Goal: Entertainment & Leisure: Consume media (video, audio)

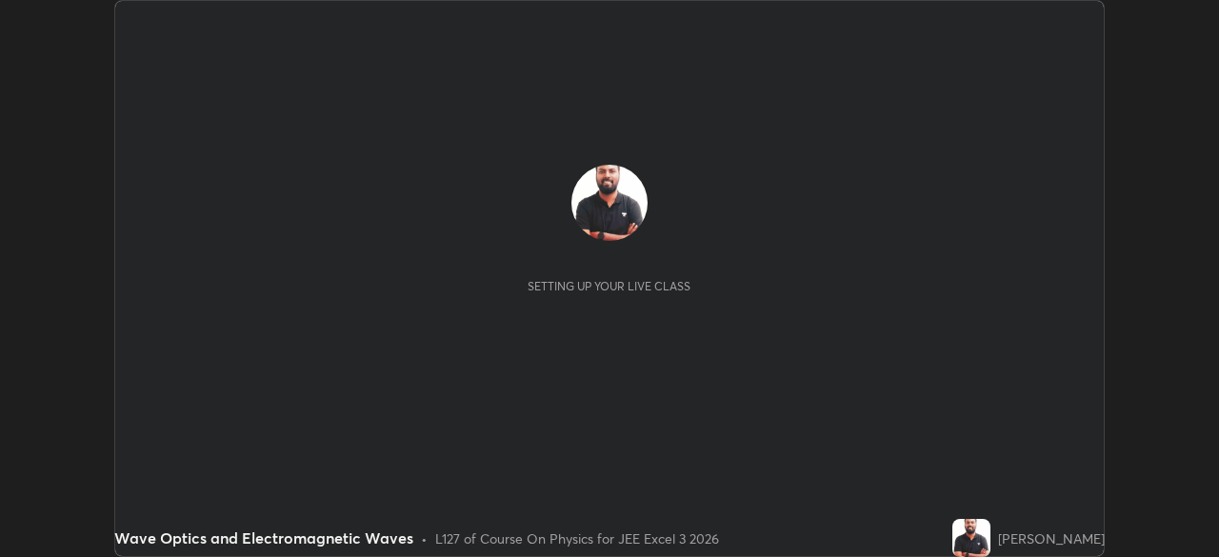
scroll to position [557, 1218]
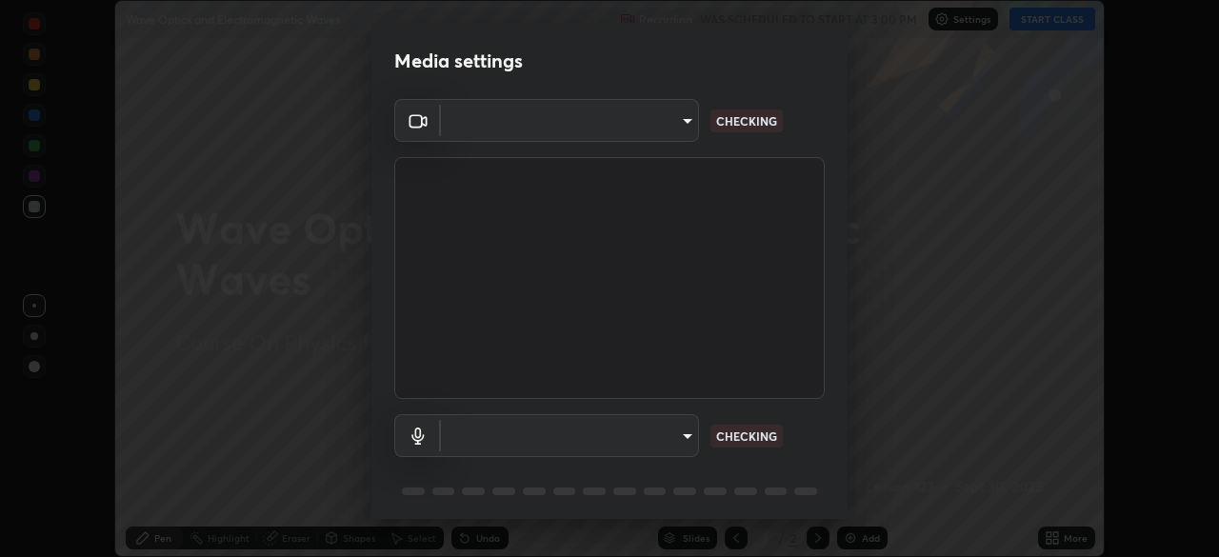
type input "718deecf834a2402e9859888758a2701a1d92989cf10273566d2a6ce3300f65d"
type input "a75359b4f40e144b74a4853d299cb10942348b3e6b3f88c79c501693e4cedbc6"
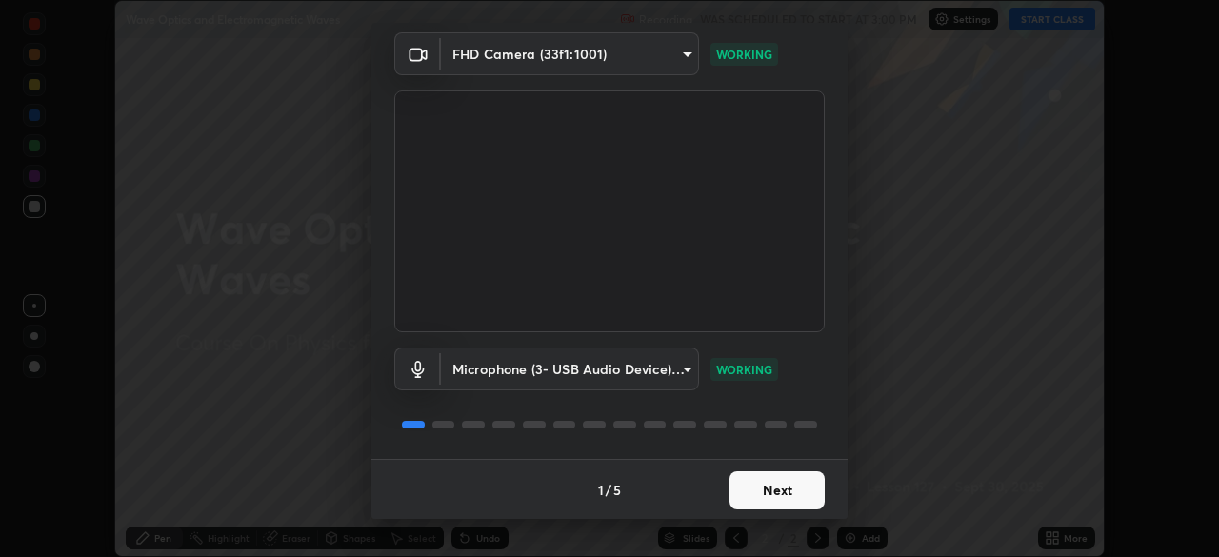
click at [772, 495] on button "Next" at bounding box center [776, 490] width 95 height 38
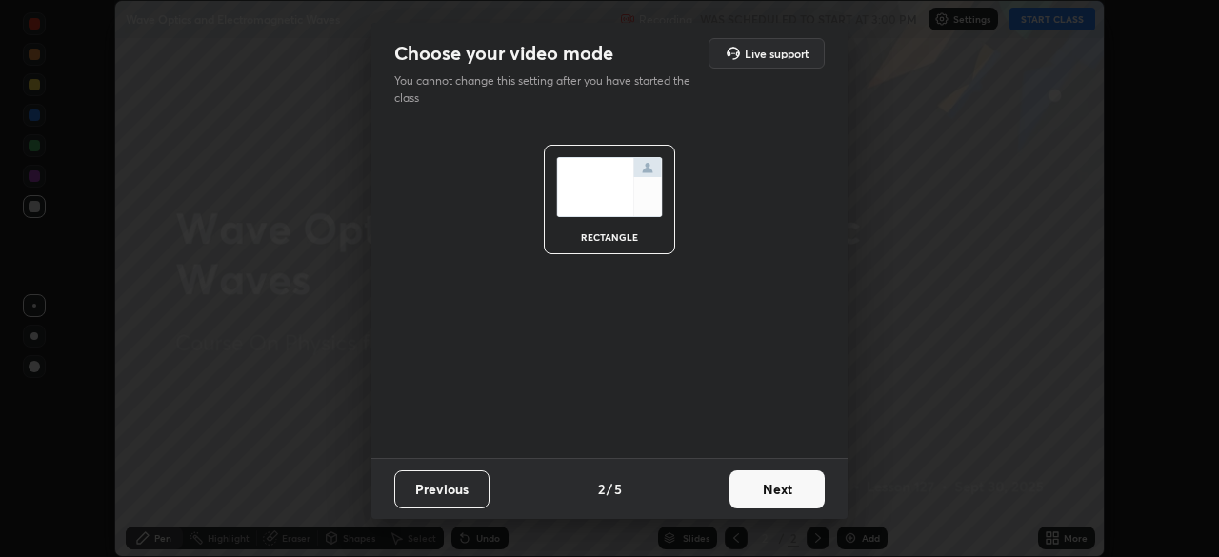
click at [777, 495] on button "Next" at bounding box center [776, 489] width 95 height 38
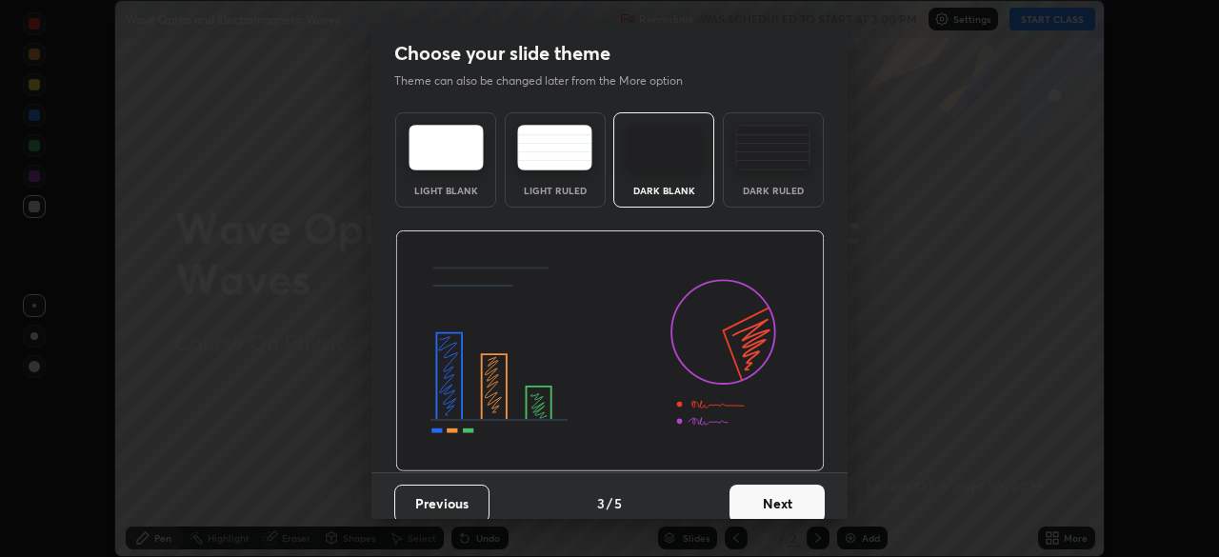
click at [778, 494] on button "Next" at bounding box center [776, 504] width 95 height 38
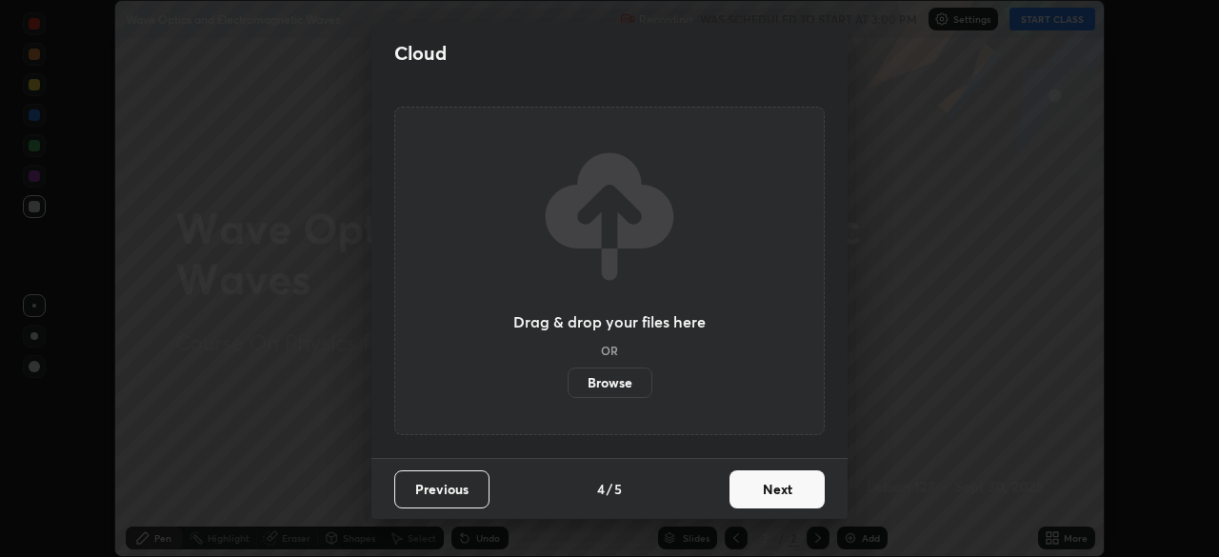
click at [776, 495] on button "Next" at bounding box center [776, 489] width 95 height 38
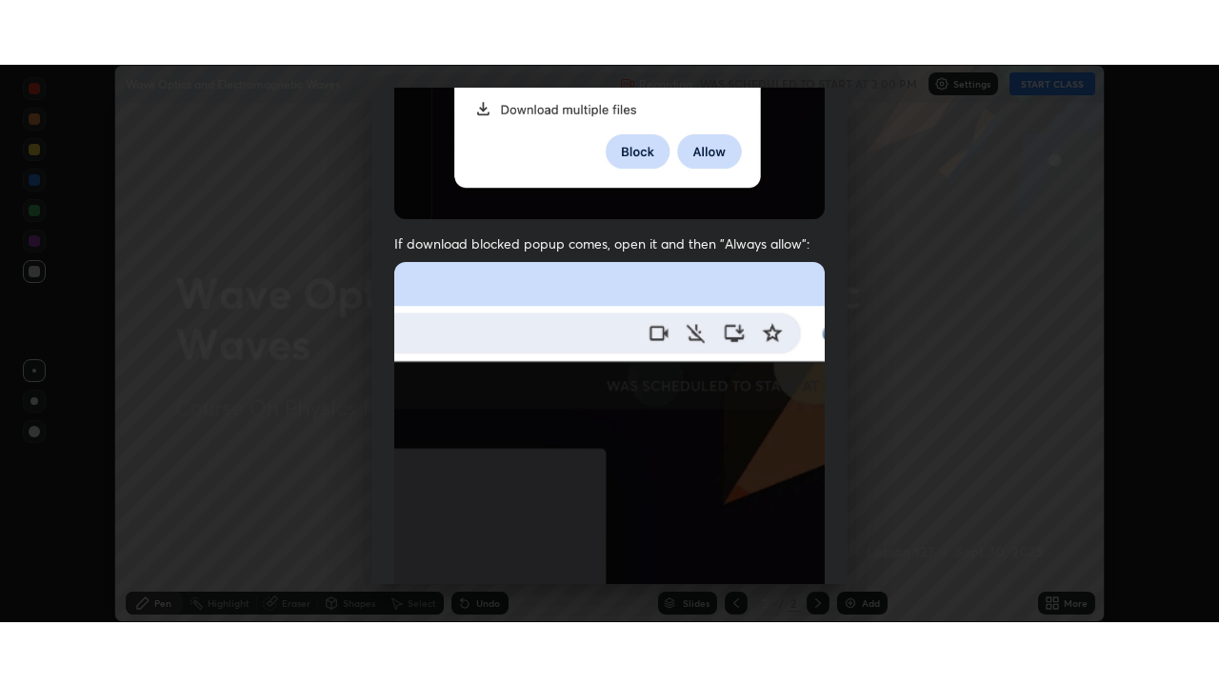
scroll to position [455, 0]
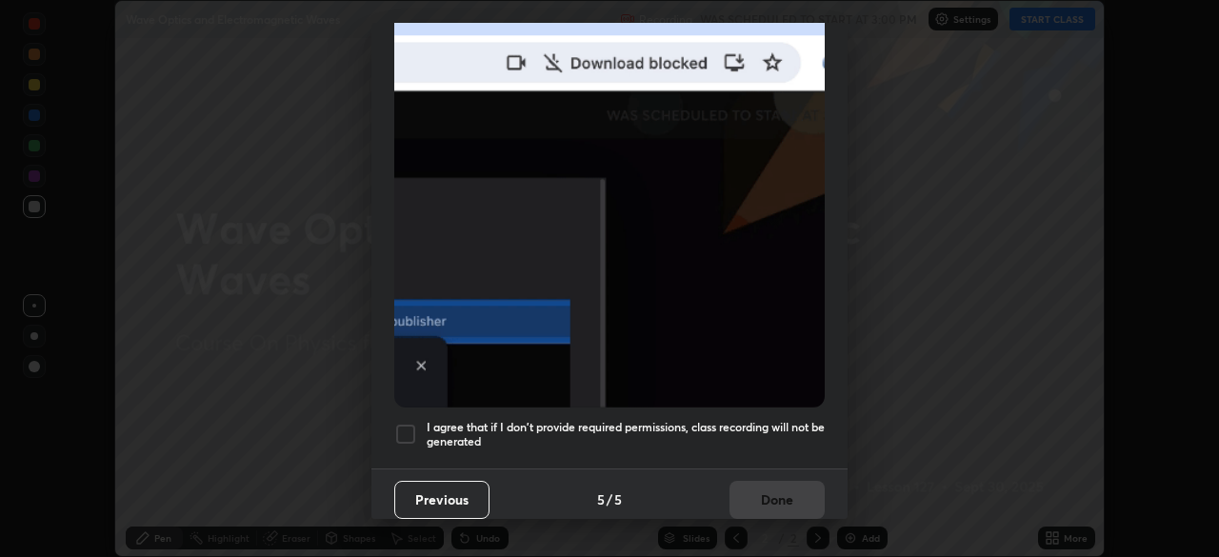
click at [408, 427] on div at bounding box center [405, 434] width 23 height 23
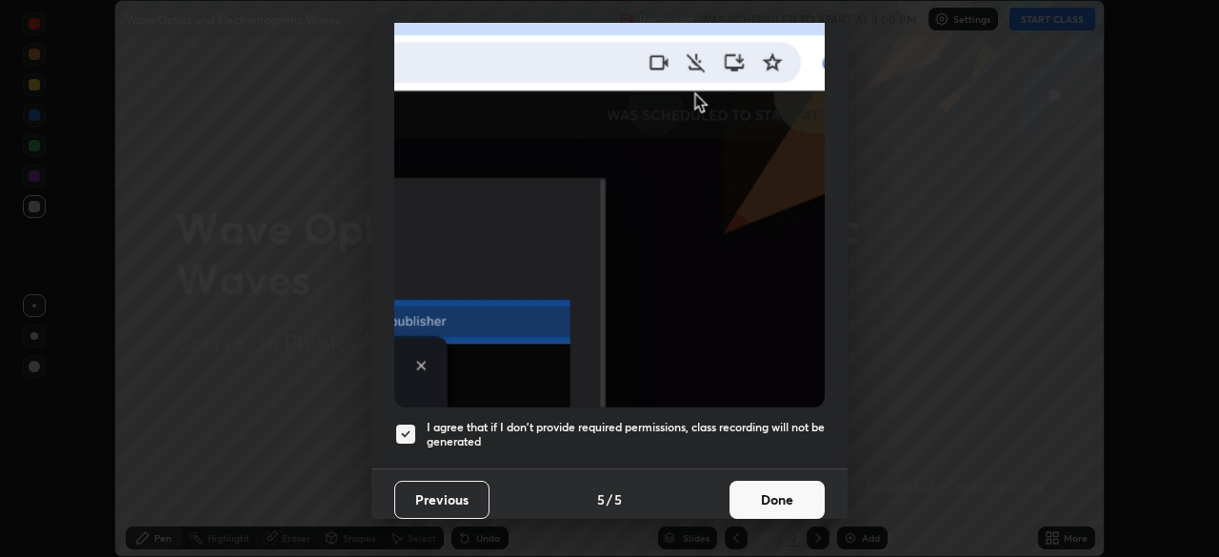
click at [770, 484] on button "Done" at bounding box center [776, 500] width 95 height 38
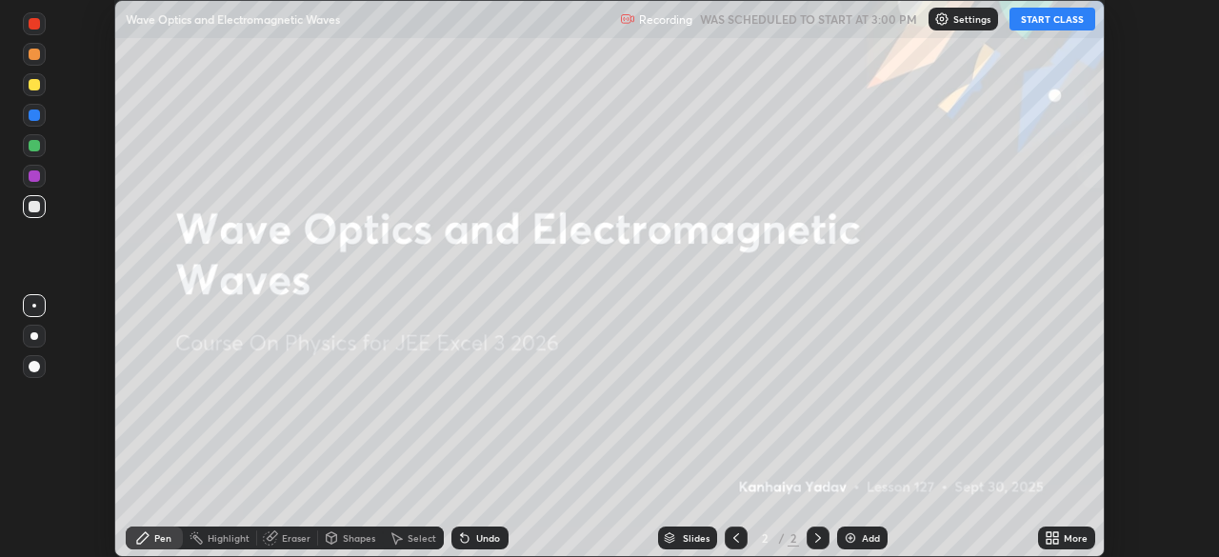
click at [1053, 20] on button "START CLASS" at bounding box center [1052, 19] width 86 height 23
click at [1055, 543] on icon at bounding box center [1055, 541] width 5 height 5
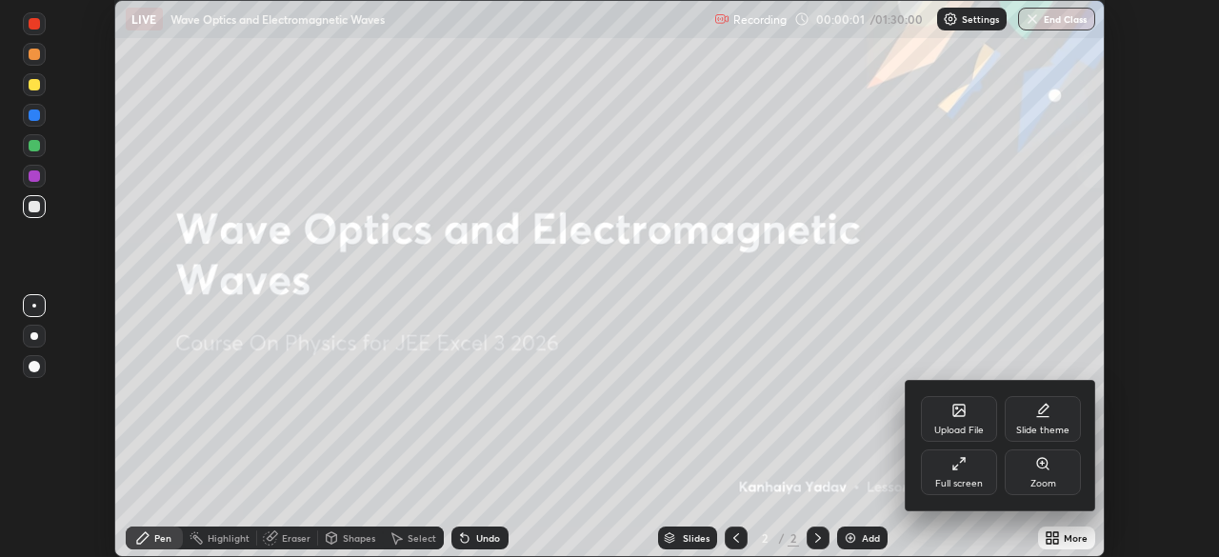
click at [963, 469] on icon at bounding box center [958, 463] width 15 height 15
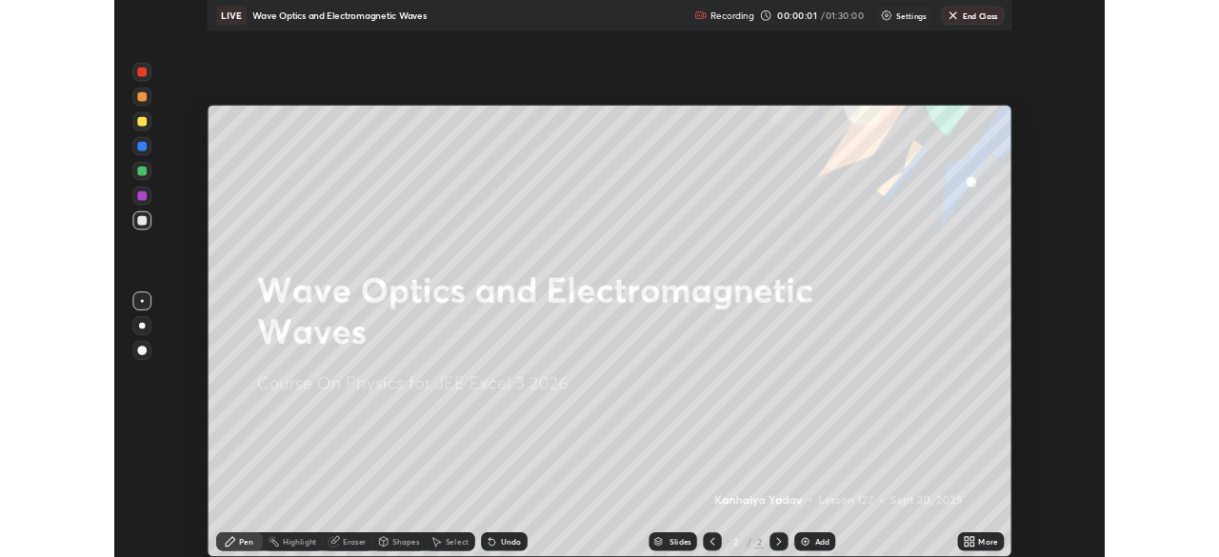
scroll to position [686, 1219]
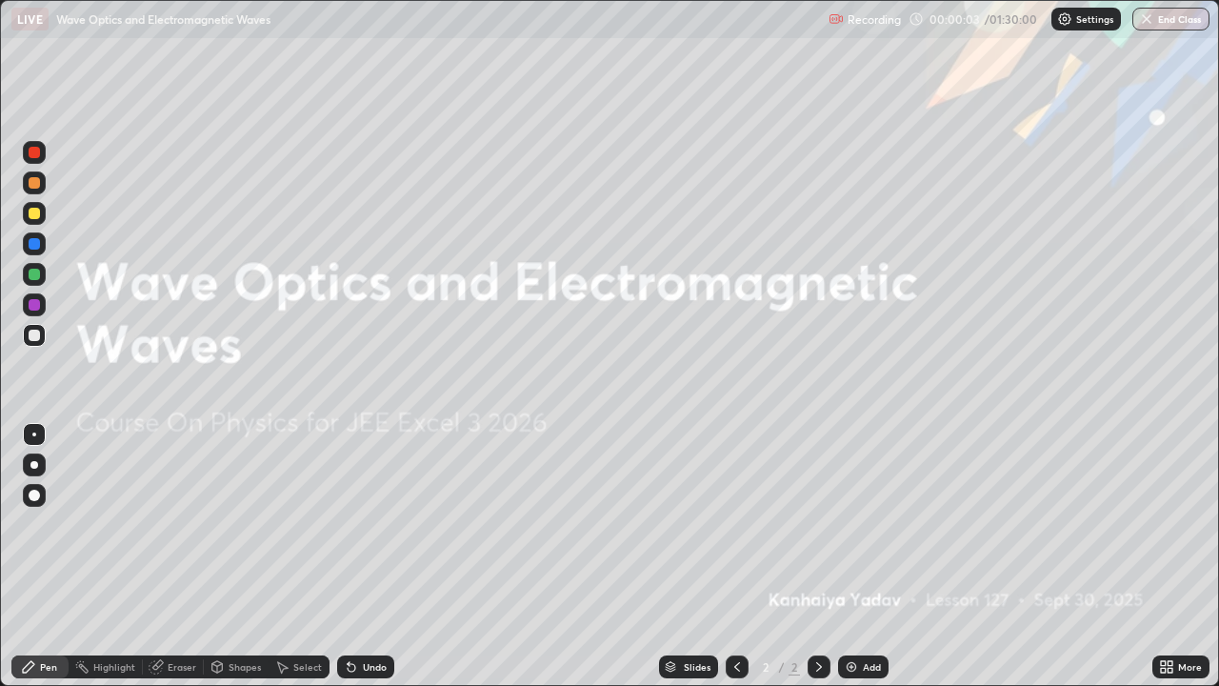
click at [817, 556] on icon at bounding box center [818, 666] width 15 height 15
click at [817, 556] on icon at bounding box center [819, 667] width 6 height 10
click at [848, 556] on img at bounding box center [851, 666] width 15 height 15
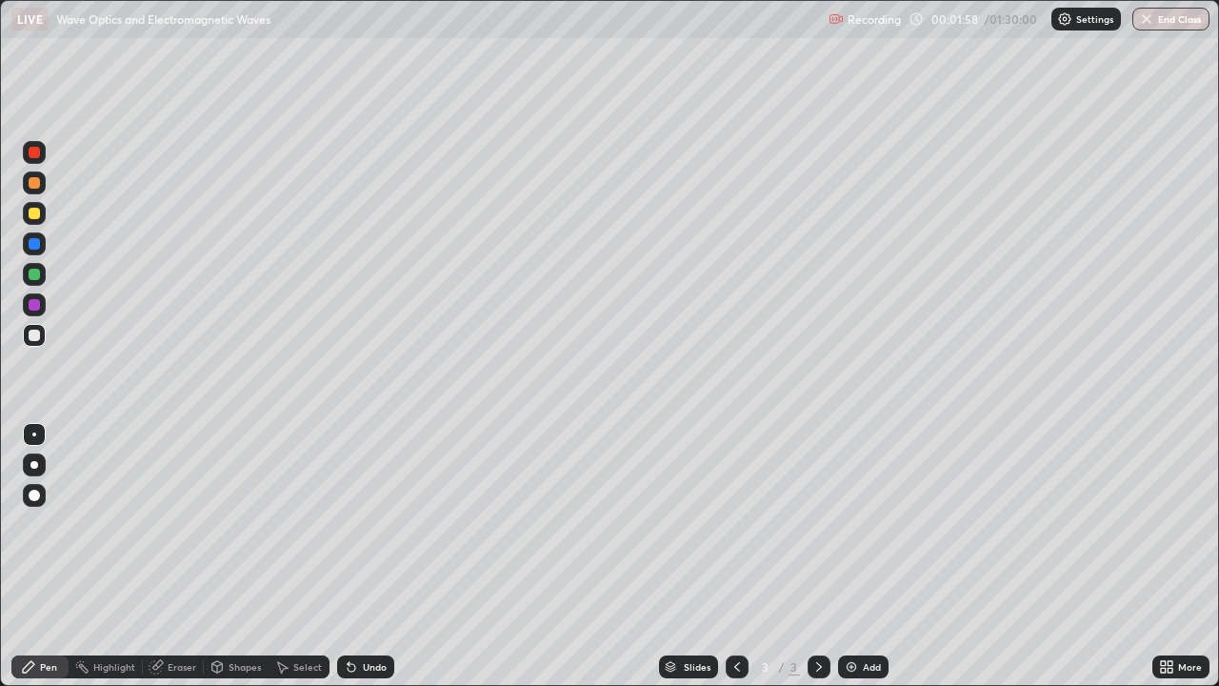
click at [34, 499] on div at bounding box center [34, 494] width 11 height 11
click at [35, 214] on div at bounding box center [34, 213] width 11 height 11
click at [348, 556] on icon at bounding box center [352, 668] width 8 height 8
click at [229, 556] on div "Shapes" at bounding box center [245, 667] width 32 height 10
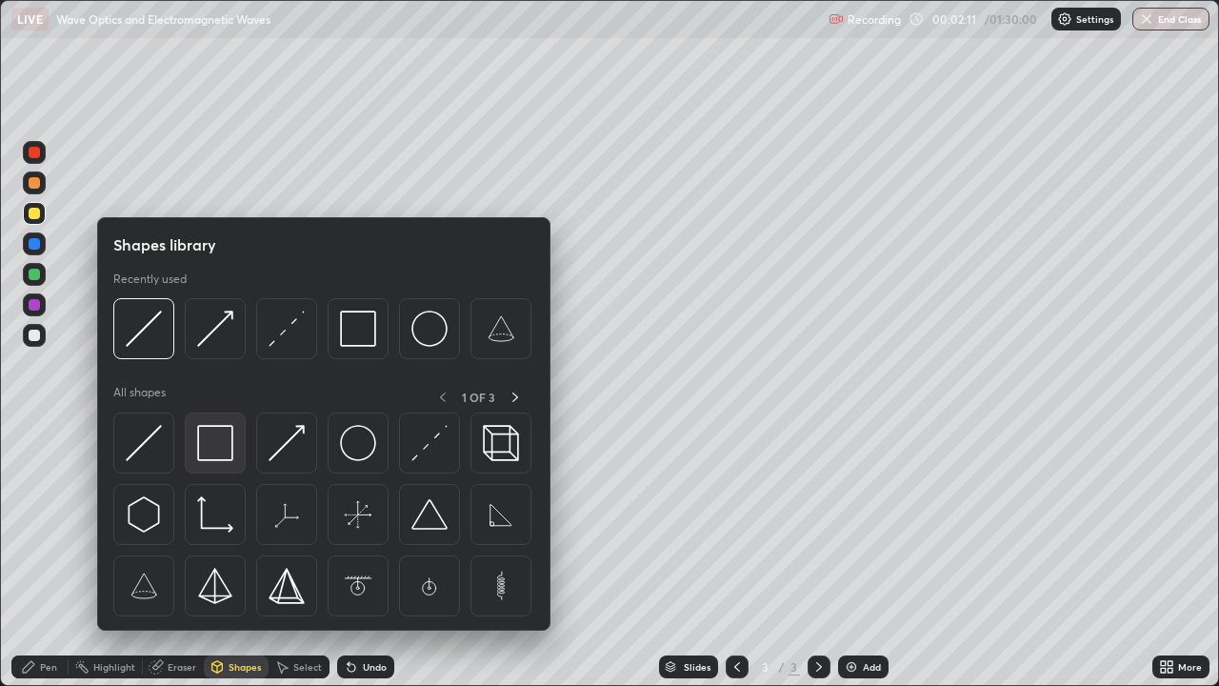
click at [206, 449] on img at bounding box center [215, 443] width 36 height 36
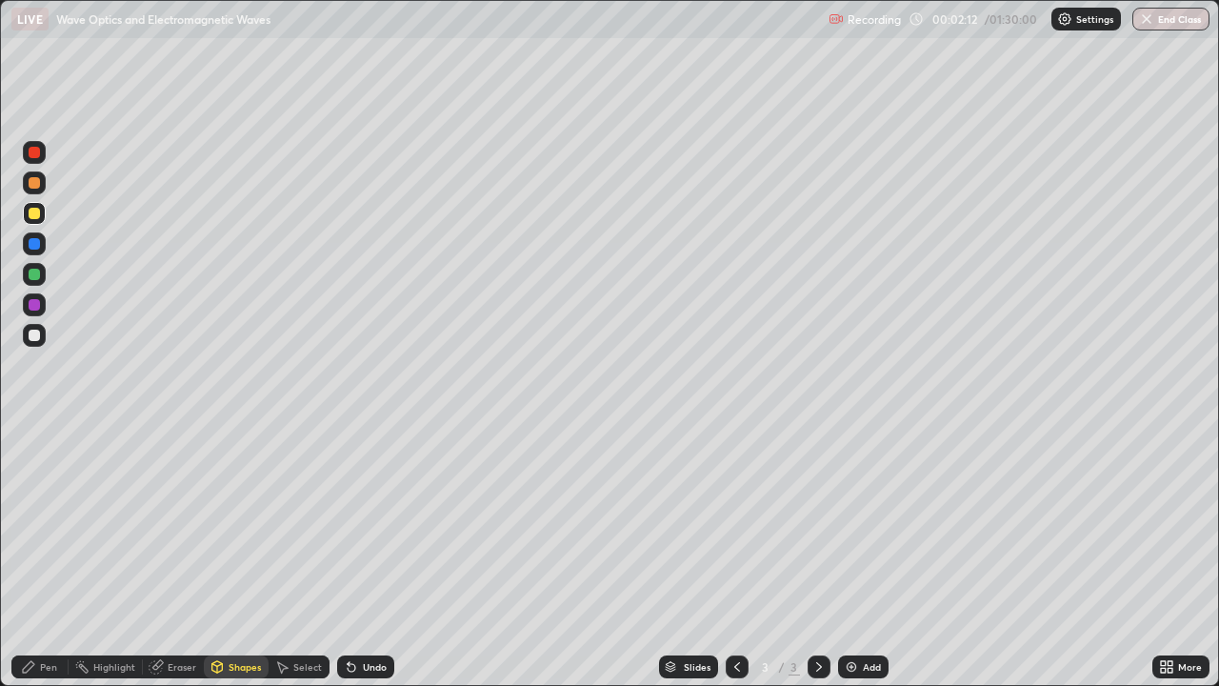
click at [36, 309] on div at bounding box center [34, 304] width 11 height 11
click at [32, 336] on div at bounding box center [34, 334] width 11 height 11
click at [44, 556] on div "Pen" at bounding box center [48, 667] width 17 height 10
click at [32, 463] on div at bounding box center [34, 465] width 8 height 8
click at [225, 556] on div "Shapes" at bounding box center [236, 666] width 65 height 23
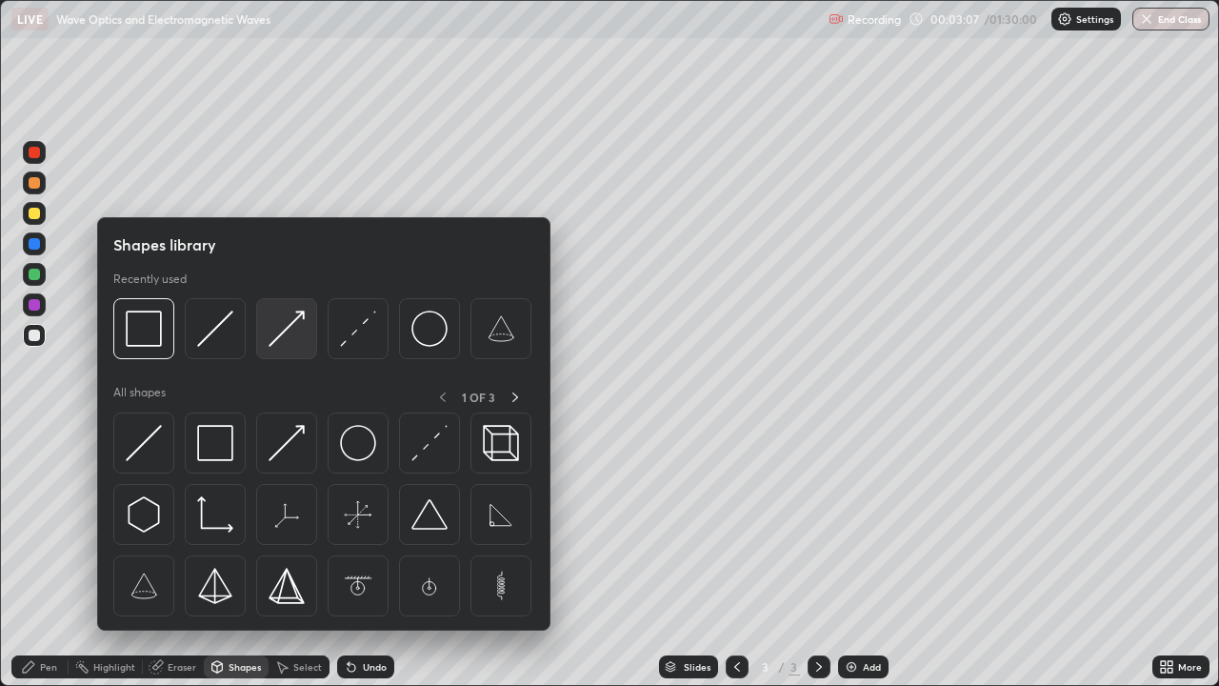
click at [286, 333] on img at bounding box center [287, 328] width 36 height 36
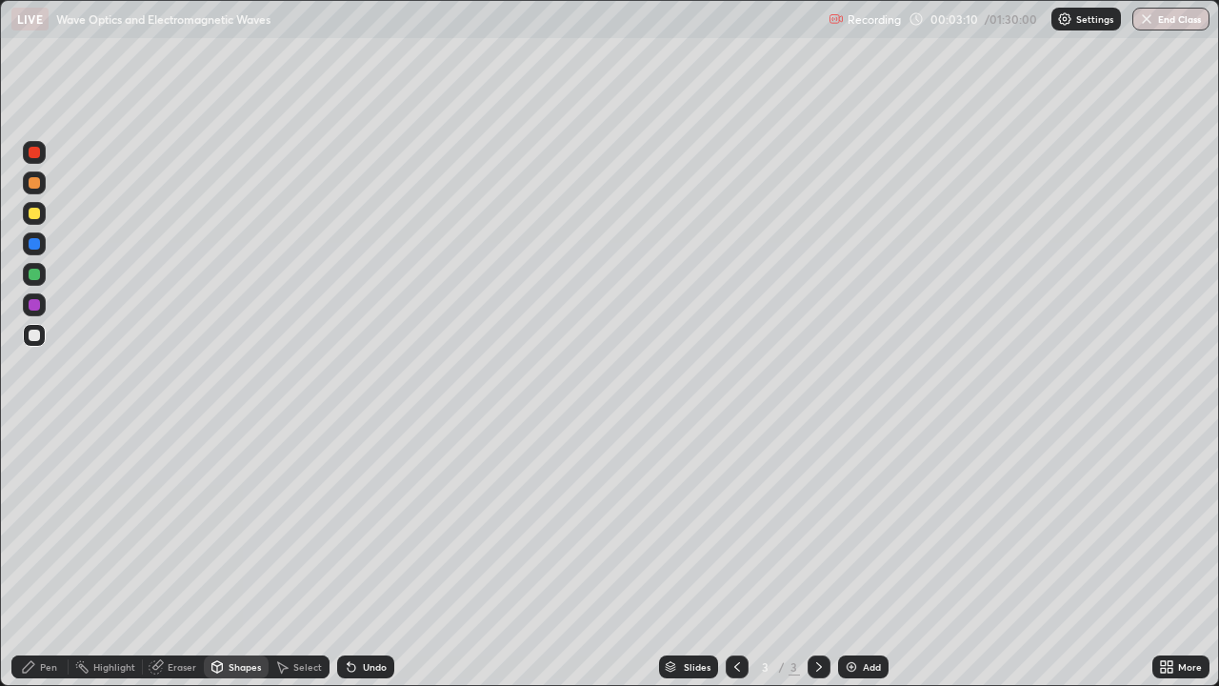
click at [35, 214] on div at bounding box center [34, 213] width 11 height 11
click at [349, 556] on icon at bounding box center [352, 668] width 8 height 8
click at [34, 337] on div at bounding box center [34, 334] width 11 height 11
click at [42, 556] on div "Pen" at bounding box center [48, 667] width 17 height 10
click at [35, 336] on div at bounding box center [34, 334] width 11 height 11
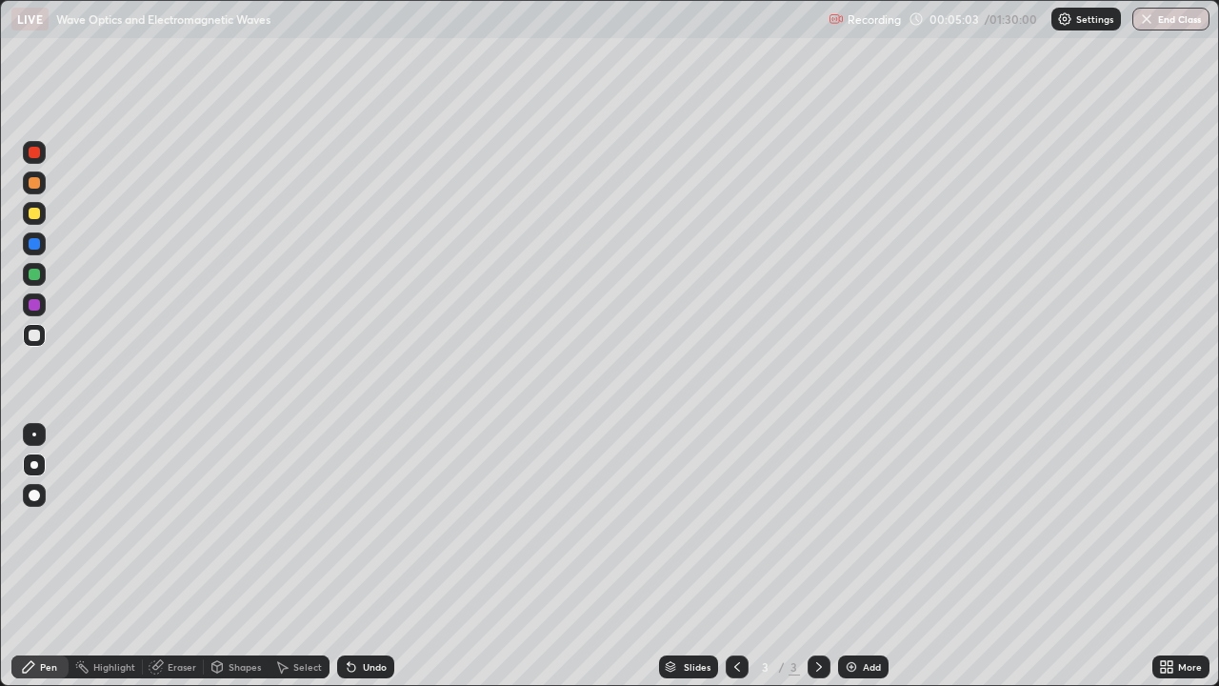
click at [34, 249] on div at bounding box center [34, 243] width 11 height 11
click at [35, 309] on div at bounding box center [34, 304] width 11 height 11
click at [36, 337] on div at bounding box center [34, 334] width 11 height 11
click at [34, 215] on div at bounding box center [34, 213] width 11 height 11
click at [814, 556] on icon at bounding box center [818, 666] width 15 height 15
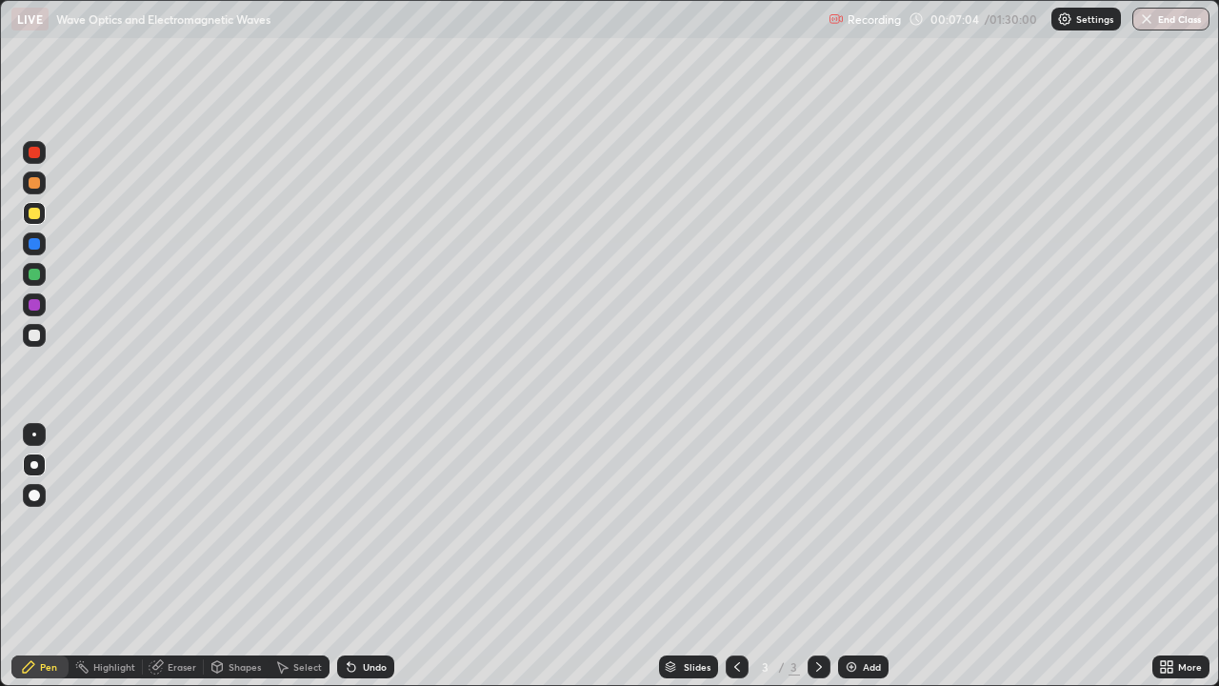
click at [850, 556] on img at bounding box center [851, 666] width 15 height 15
click at [34, 304] on div at bounding box center [34, 304] width 11 height 11
click at [32, 213] on div at bounding box center [34, 213] width 11 height 11
click at [240, 556] on div "Shapes" at bounding box center [245, 667] width 32 height 10
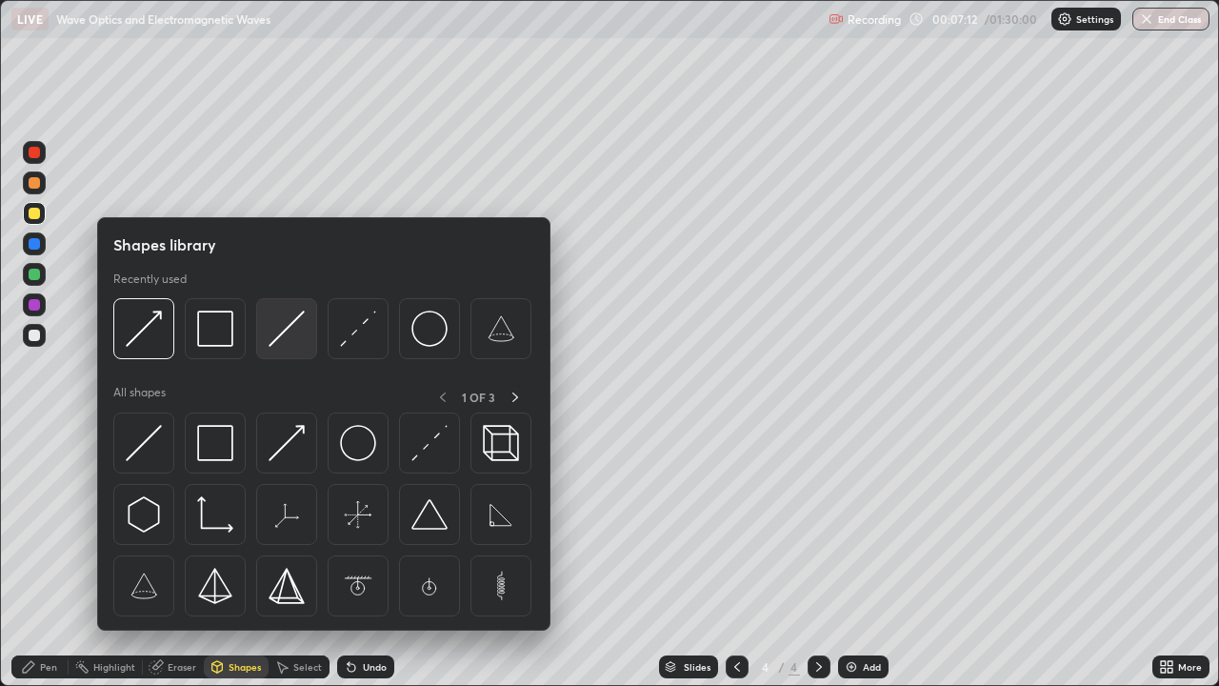
click at [281, 332] on img at bounding box center [287, 328] width 36 height 36
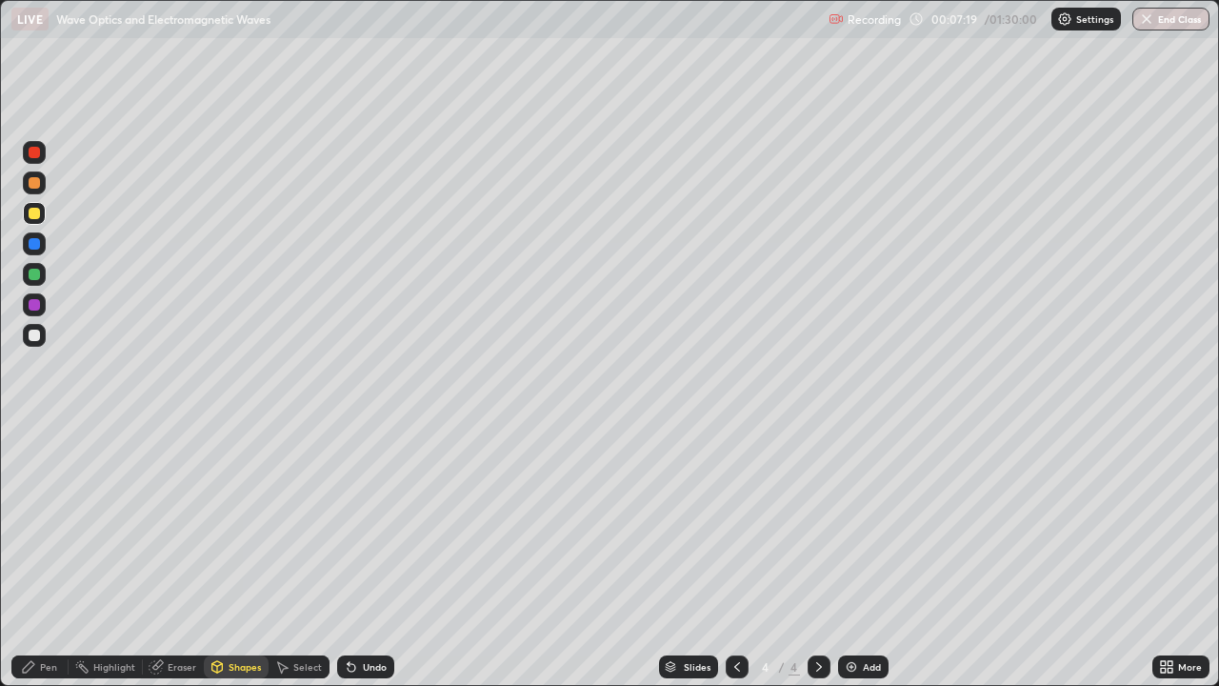
click at [38, 307] on div at bounding box center [34, 304] width 11 height 11
click at [230, 556] on div "Shapes" at bounding box center [245, 667] width 32 height 10
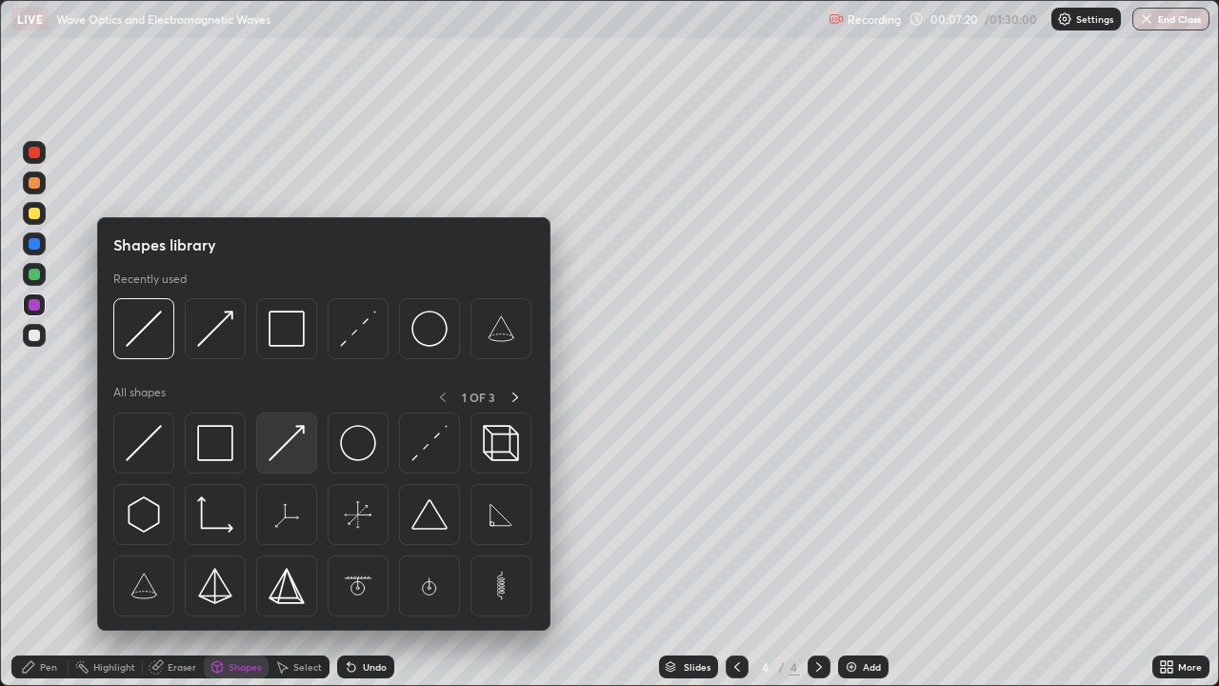
click at [281, 451] on img at bounding box center [287, 443] width 36 height 36
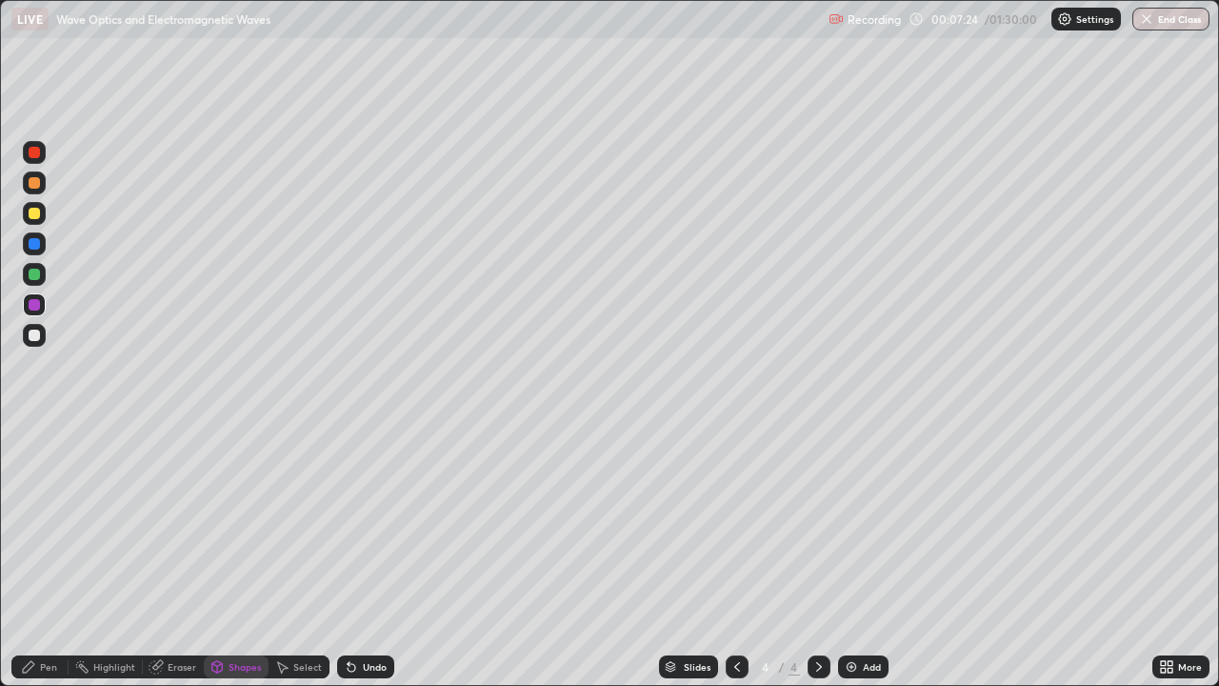
click at [369, 556] on div "Undo" at bounding box center [375, 667] width 24 height 10
click at [368, 556] on div "Undo" at bounding box center [375, 667] width 24 height 10
click at [30, 217] on div at bounding box center [34, 213] width 11 height 11
click at [363, 556] on div "Undo" at bounding box center [375, 667] width 24 height 10
click at [40, 556] on div "Pen" at bounding box center [39, 666] width 57 height 23
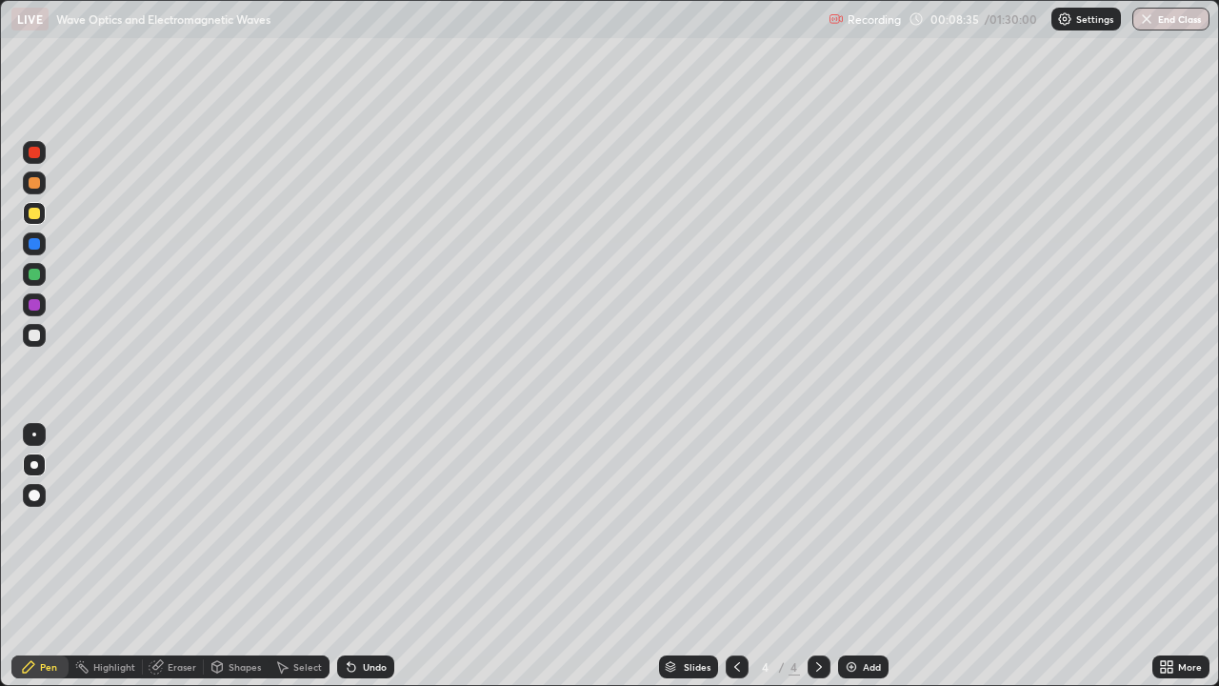
click at [356, 556] on div "Undo" at bounding box center [365, 666] width 57 height 23
click at [733, 556] on icon at bounding box center [736, 666] width 15 height 15
click at [29, 308] on div at bounding box center [34, 304] width 11 height 11
click at [816, 556] on icon at bounding box center [819, 667] width 6 height 10
click at [36, 274] on div at bounding box center [34, 274] width 11 height 11
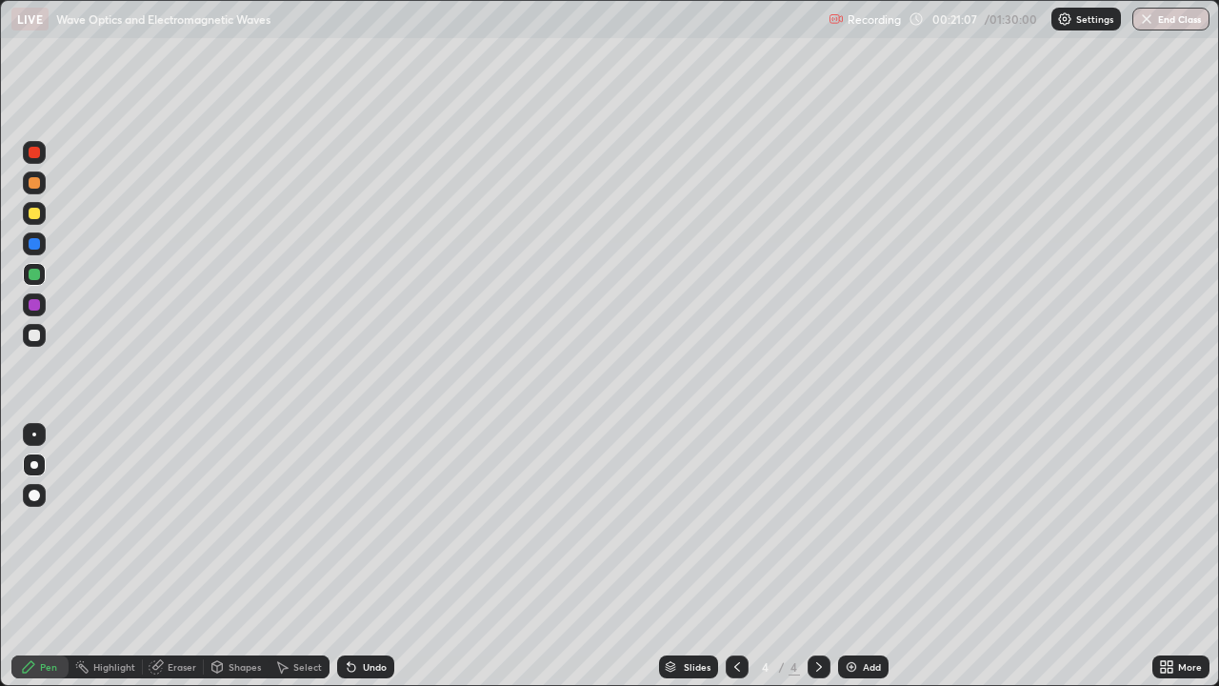
click at [231, 556] on div "Shapes" at bounding box center [245, 667] width 32 height 10
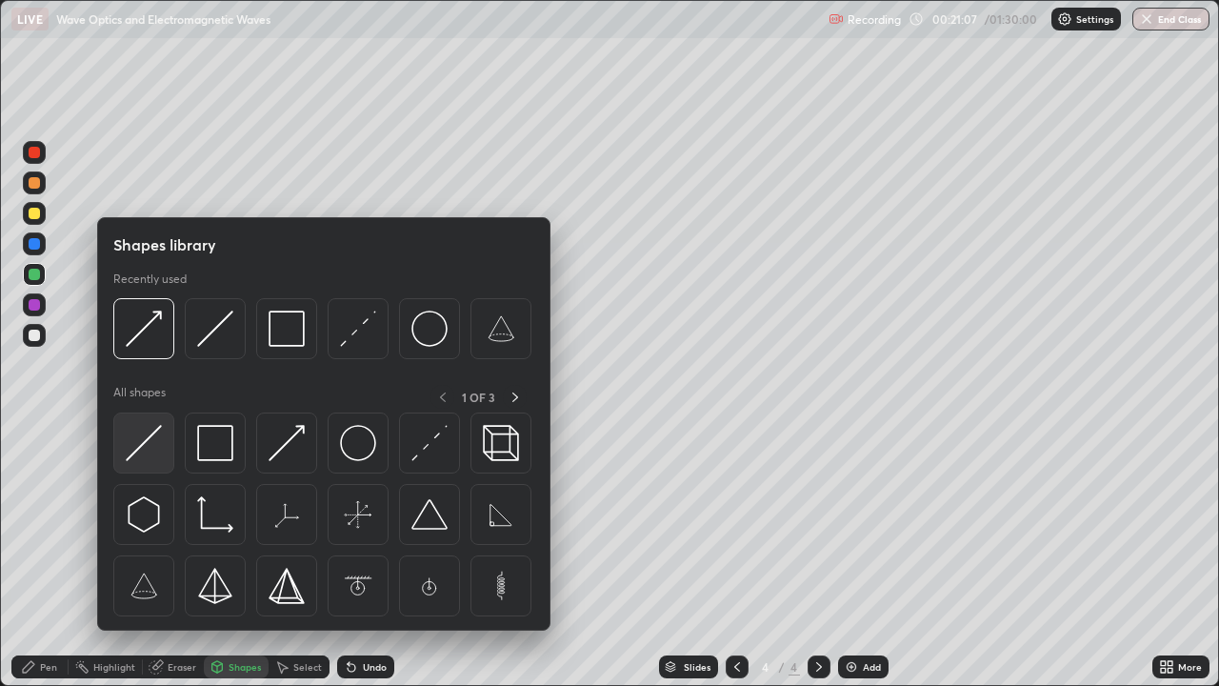
click at [155, 442] on img at bounding box center [144, 443] width 36 height 36
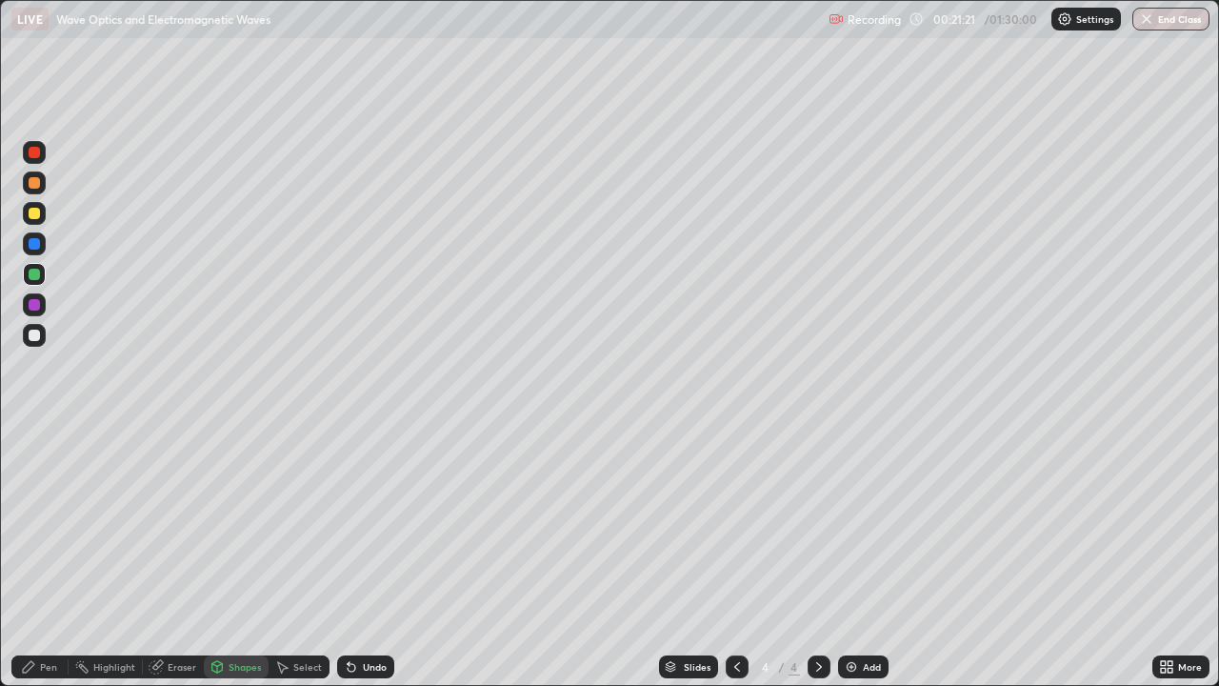
click at [32, 335] on div at bounding box center [34, 334] width 11 height 11
click at [34, 214] on div at bounding box center [34, 213] width 11 height 11
click at [52, 556] on div "Pen" at bounding box center [48, 667] width 17 height 10
click at [165, 556] on div "Eraser" at bounding box center [173, 666] width 61 height 23
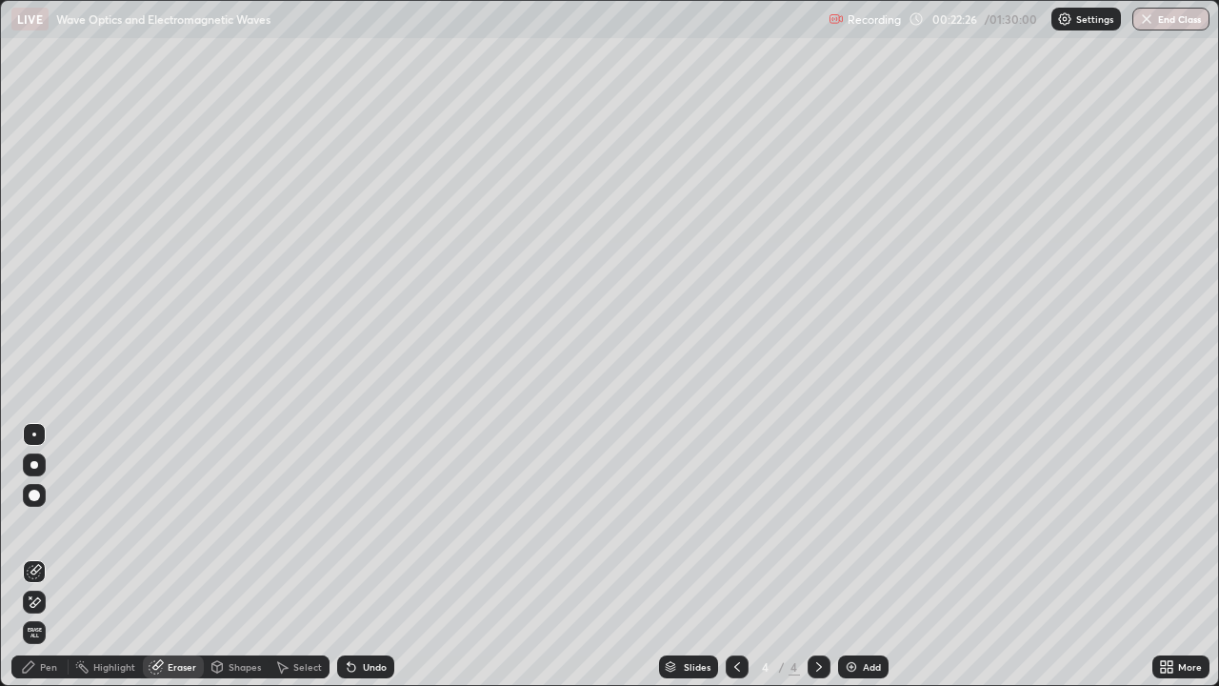
click at [48, 556] on div "Pen" at bounding box center [48, 667] width 17 height 10
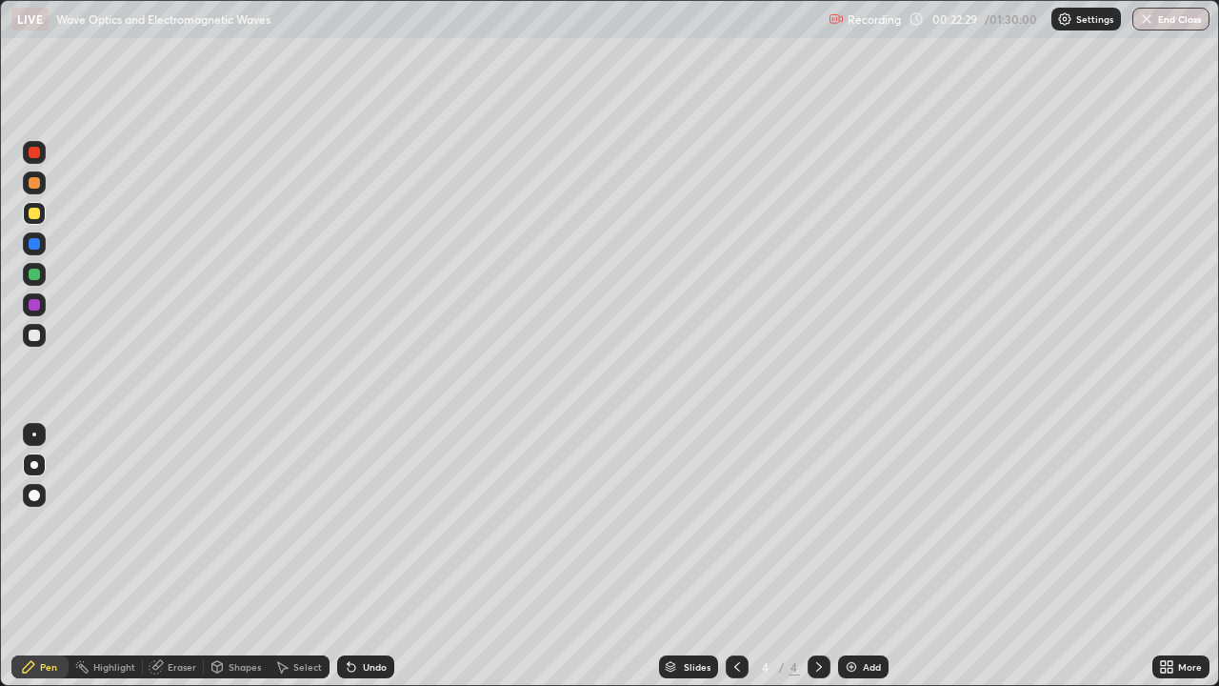
click at [168, 556] on div "Eraser" at bounding box center [173, 666] width 61 height 23
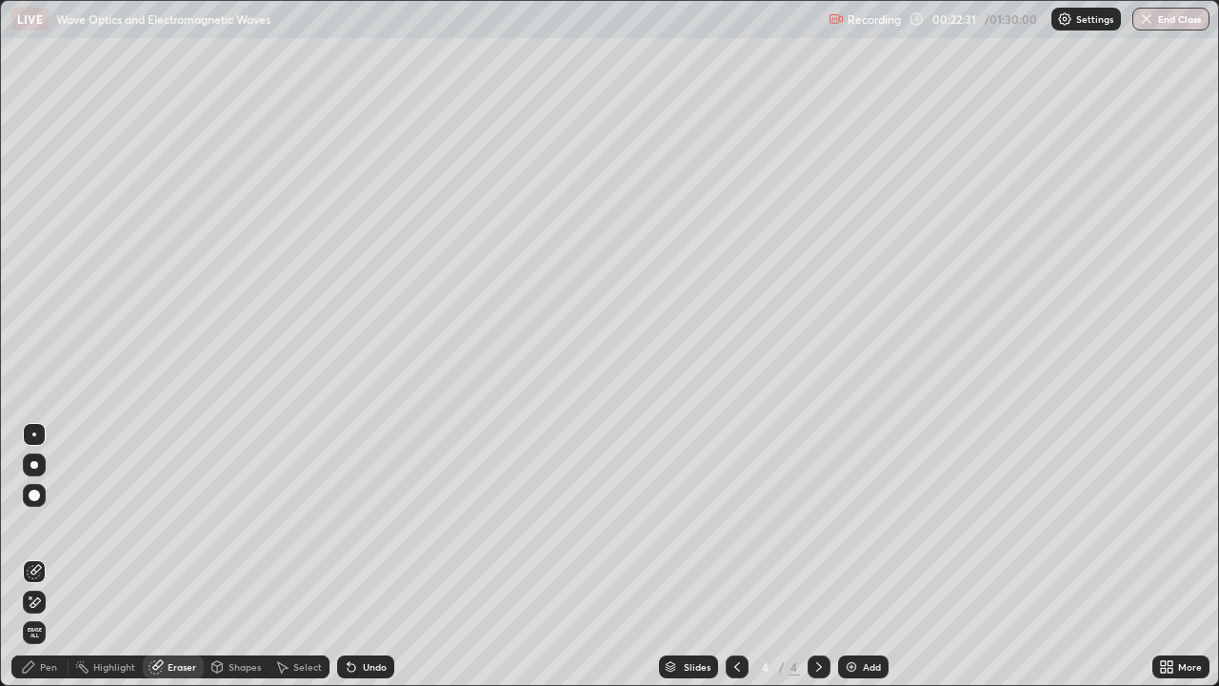
click at [48, 556] on div "Pen" at bounding box center [48, 667] width 17 height 10
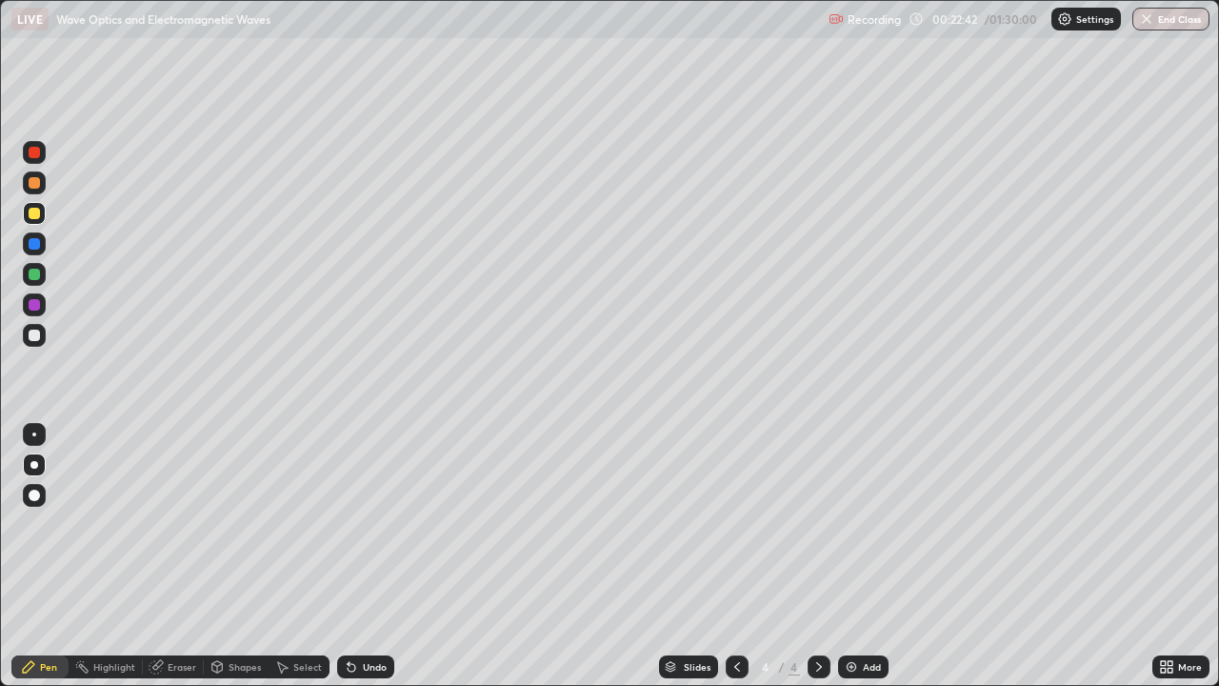
click at [36, 337] on div at bounding box center [34, 334] width 11 height 11
click at [813, 556] on icon at bounding box center [818, 666] width 15 height 15
click at [815, 556] on icon at bounding box center [818, 666] width 15 height 15
click at [817, 556] on icon at bounding box center [818, 666] width 15 height 15
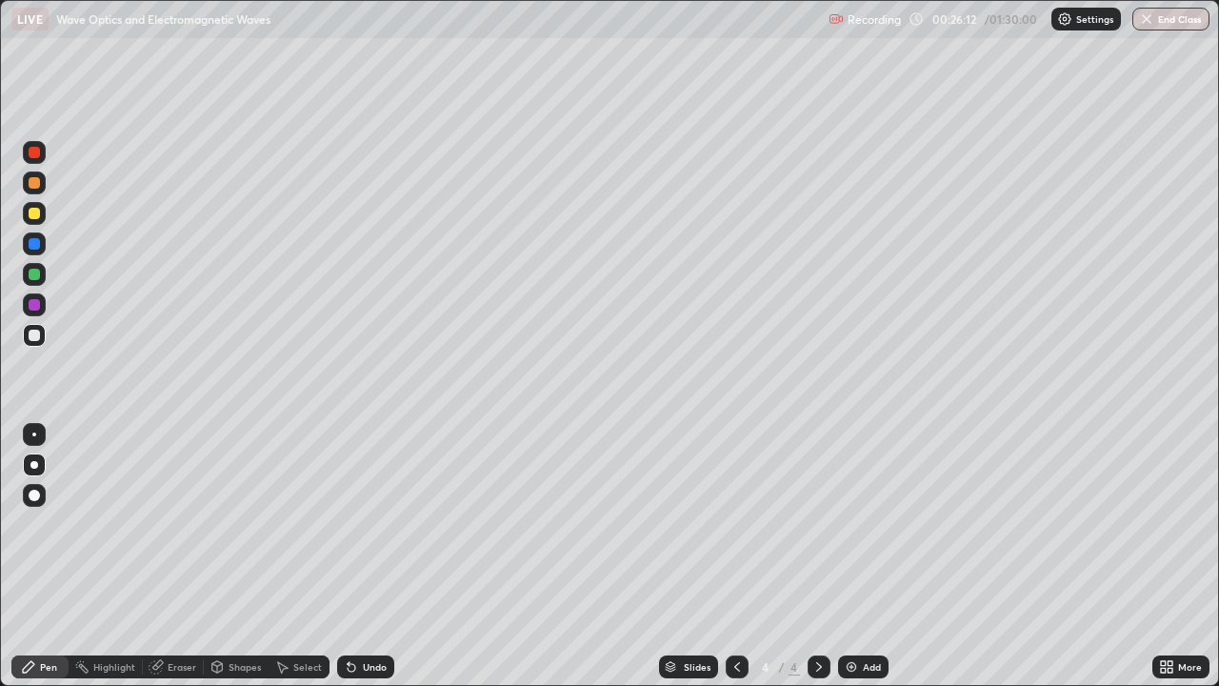
click at [844, 556] on img at bounding box center [851, 666] width 15 height 15
click at [359, 556] on div "Undo" at bounding box center [365, 666] width 57 height 23
click at [35, 212] on div at bounding box center [34, 213] width 11 height 11
click at [364, 556] on div "Undo" at bounding box center [375, 667] width 24 height 10
click at [183, 556] on div "Eraser" at bounding box center [182, 667] width 29 height 10
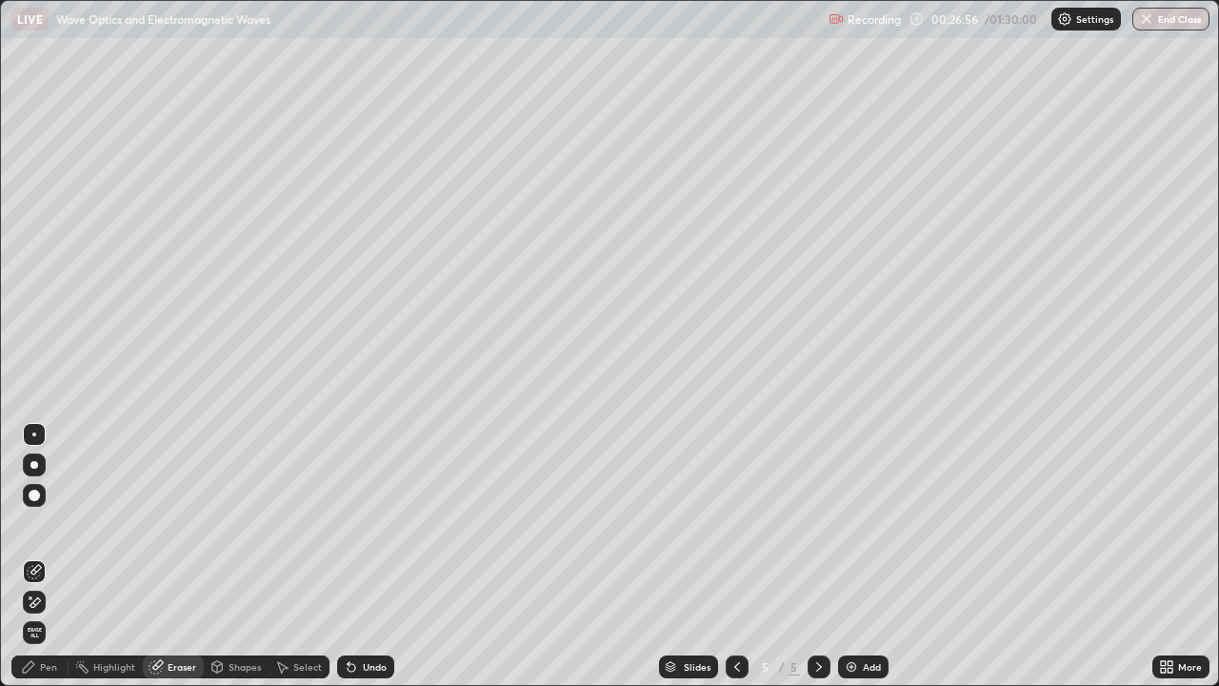
click at [56, 556] on div "Pen" at bounding box center [48, 667] width 17 height 10
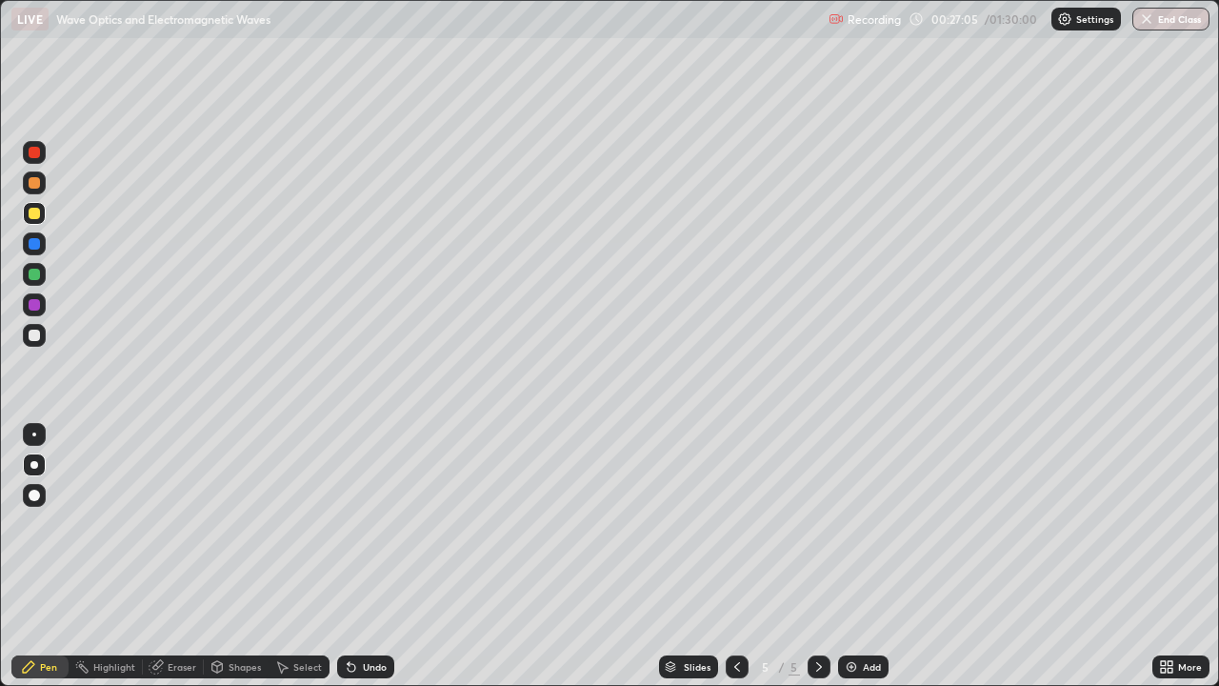
click at [230, 556] on div "Shapes" at bounding box center [245, 667] width 32 height 10
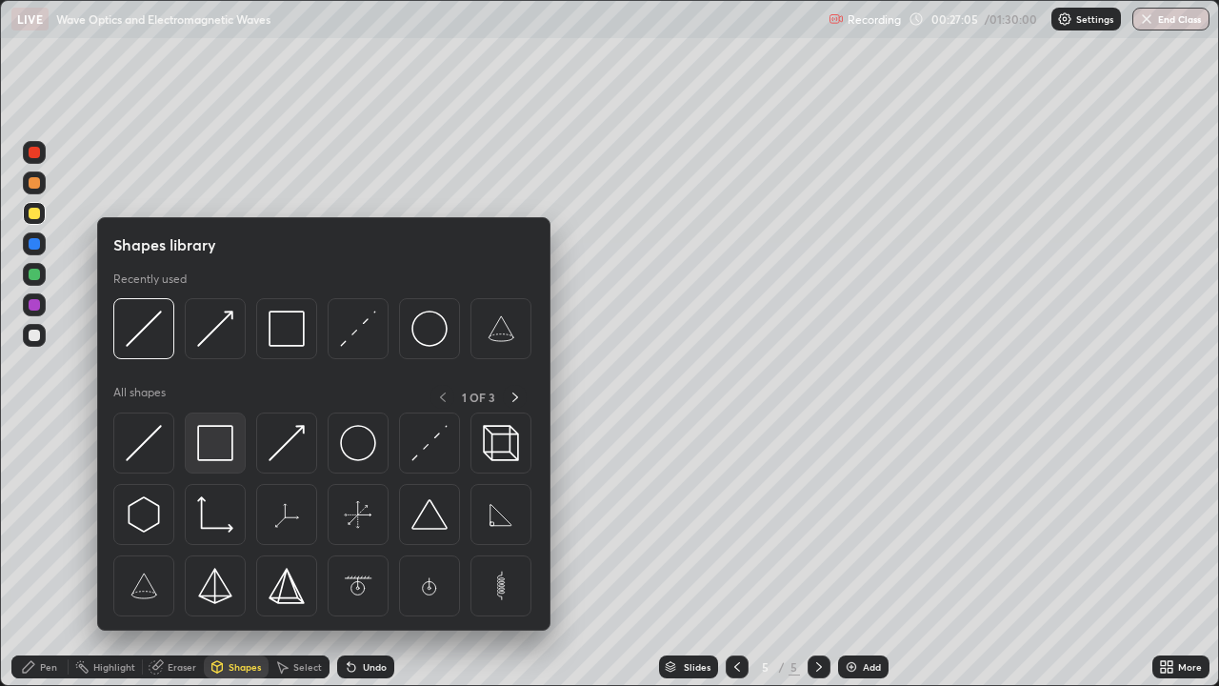
click at [215, 446] on img at bounding box center [215, 443] width 36 height 36
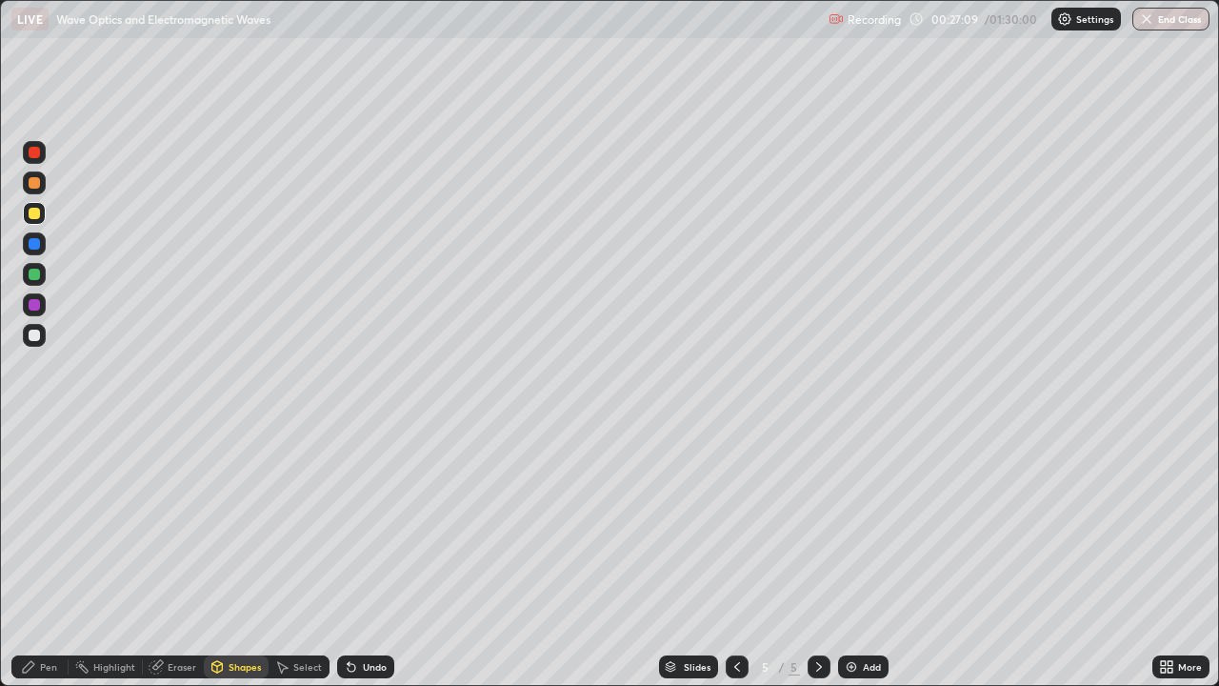
click at [358, 556] on div "Undo" at bounding box center [365, 666] width 57 height 23
click at [34, 305] on div at bounding box center [34, 304] width 11 height 11
click at [45, 556] on div "Pen" at bounding box center [48, 667] width 17 height 10
click at [34, 335] on div at bounding box center [34, 334] width 11 height 11
click at [30, 188] on div at bounding box center [34, 182] width 11 height 11
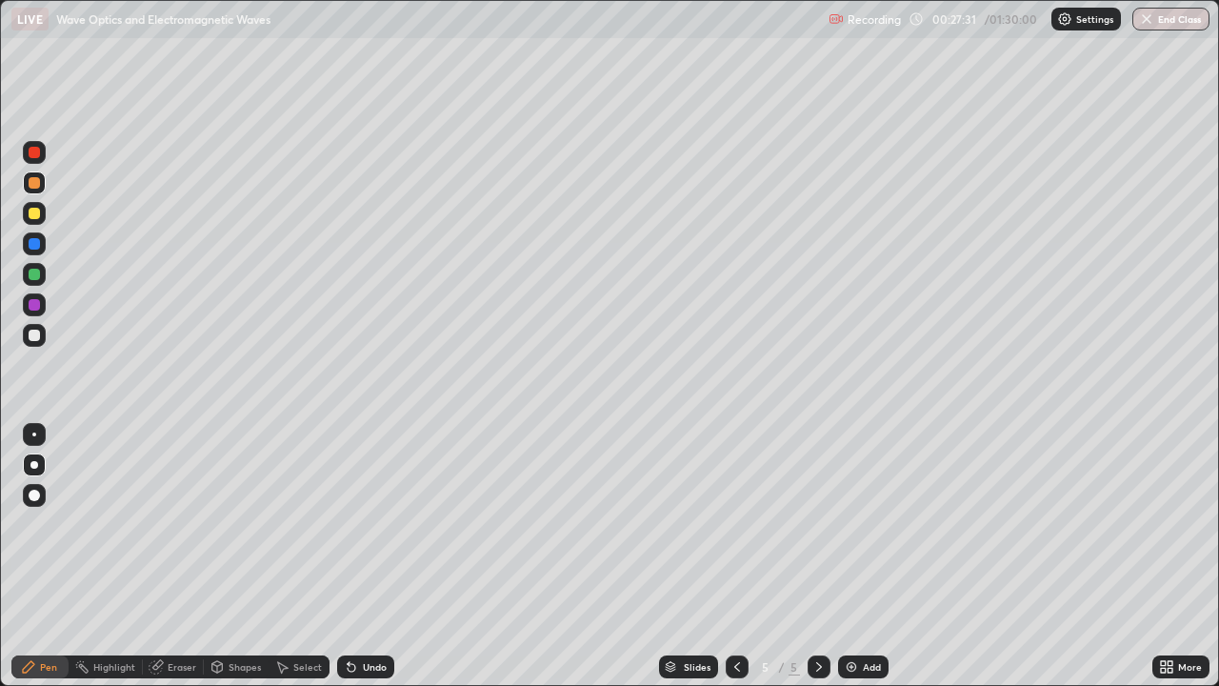
click at [230, 556] on div "Shapes" at bounding box center [245, 667] width 32 height 10
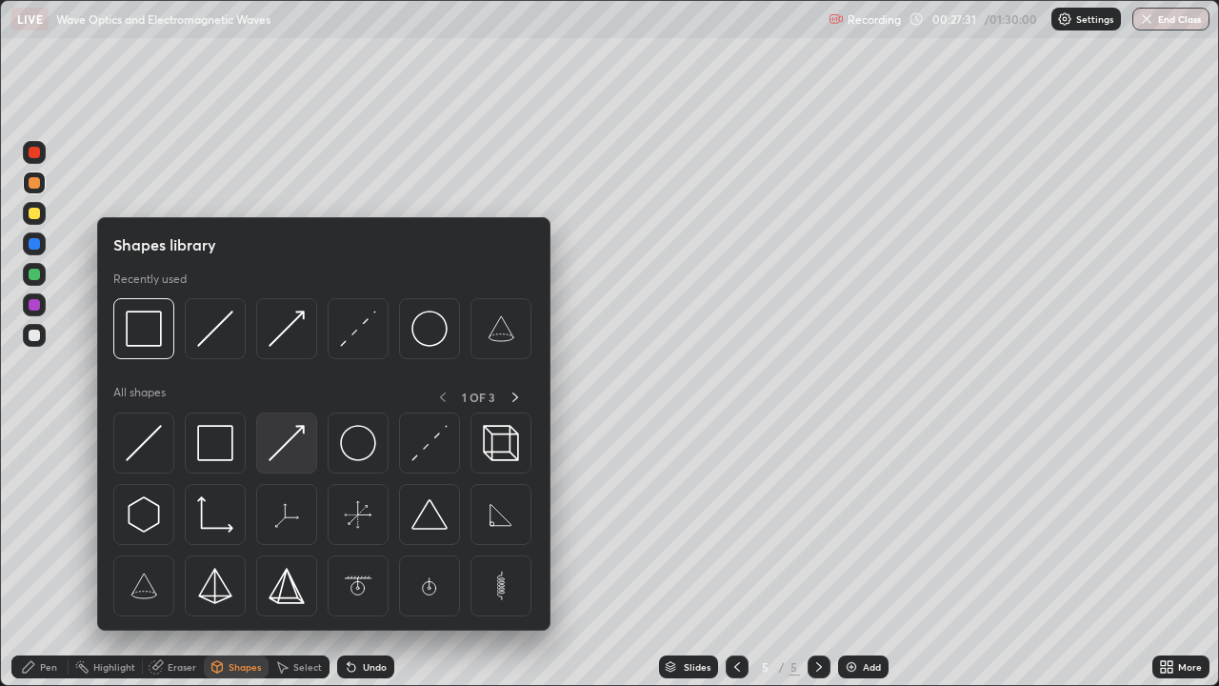
click at [282, 446] on img at bounding box center [287, 443] width 36 height 36
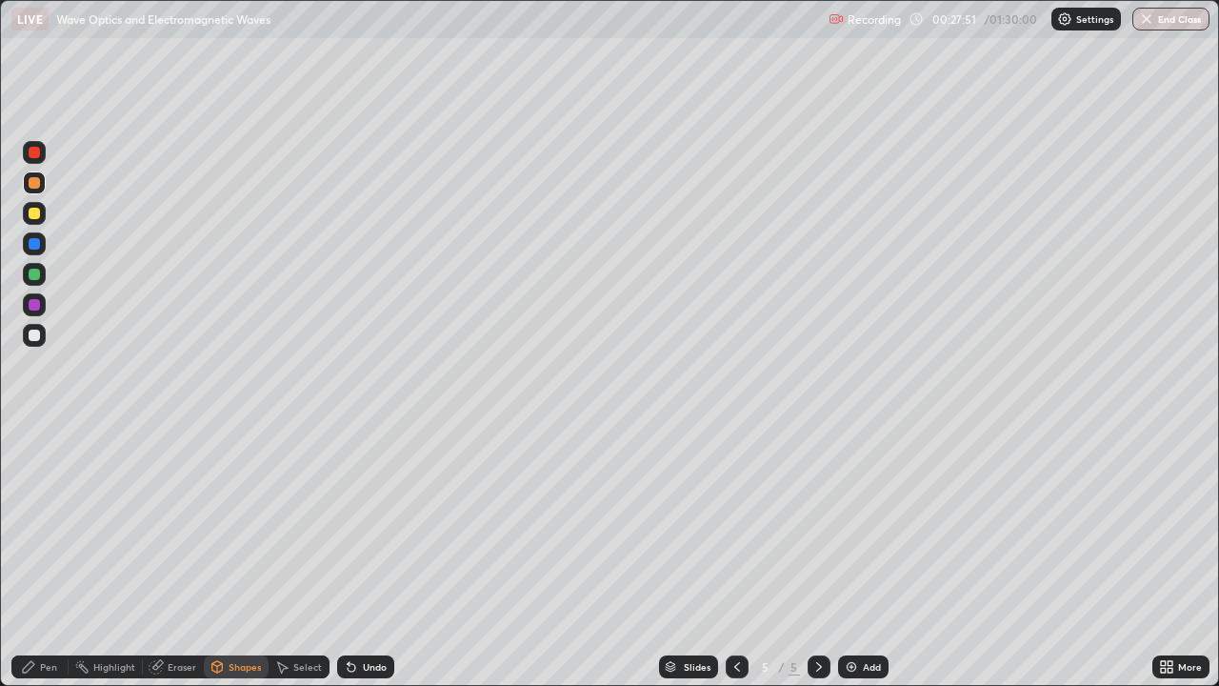
click at [32, 309] on div at bounding box center [34, 304] width 11 height 11
click at [229, 556] on div "Shapes" at bounding box center [236, 666] width 65 height 23
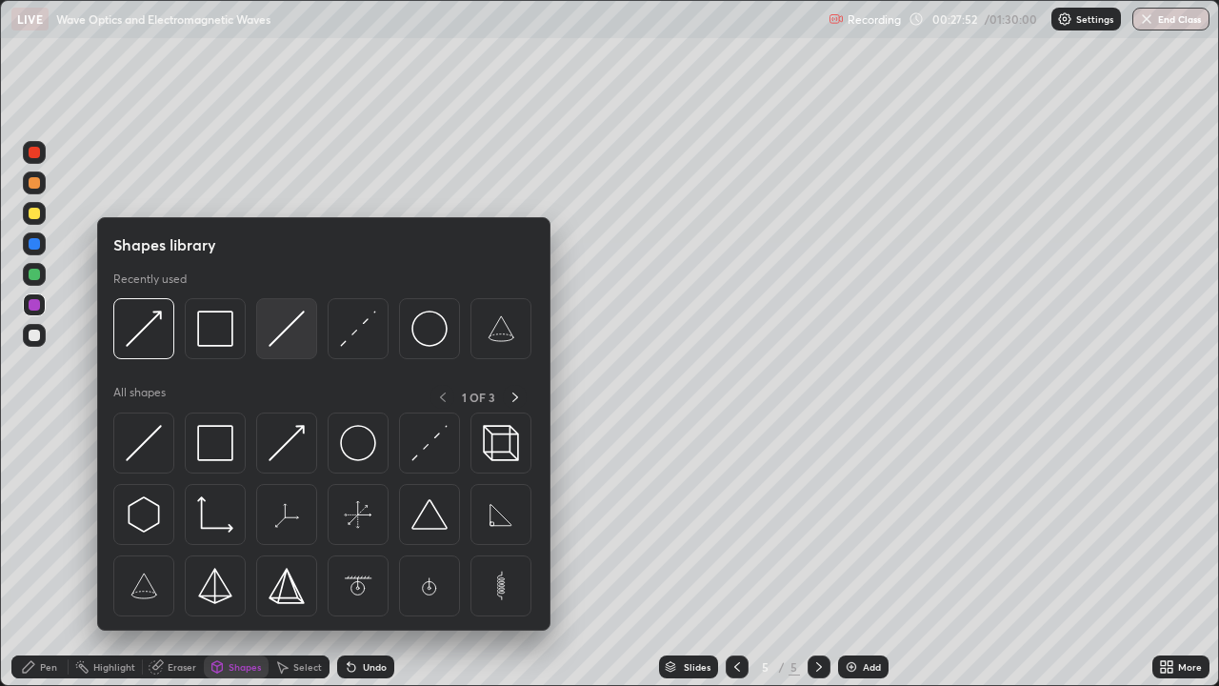
click at [277, 343] on img at bounding box center [287, 328] width 36 height 36
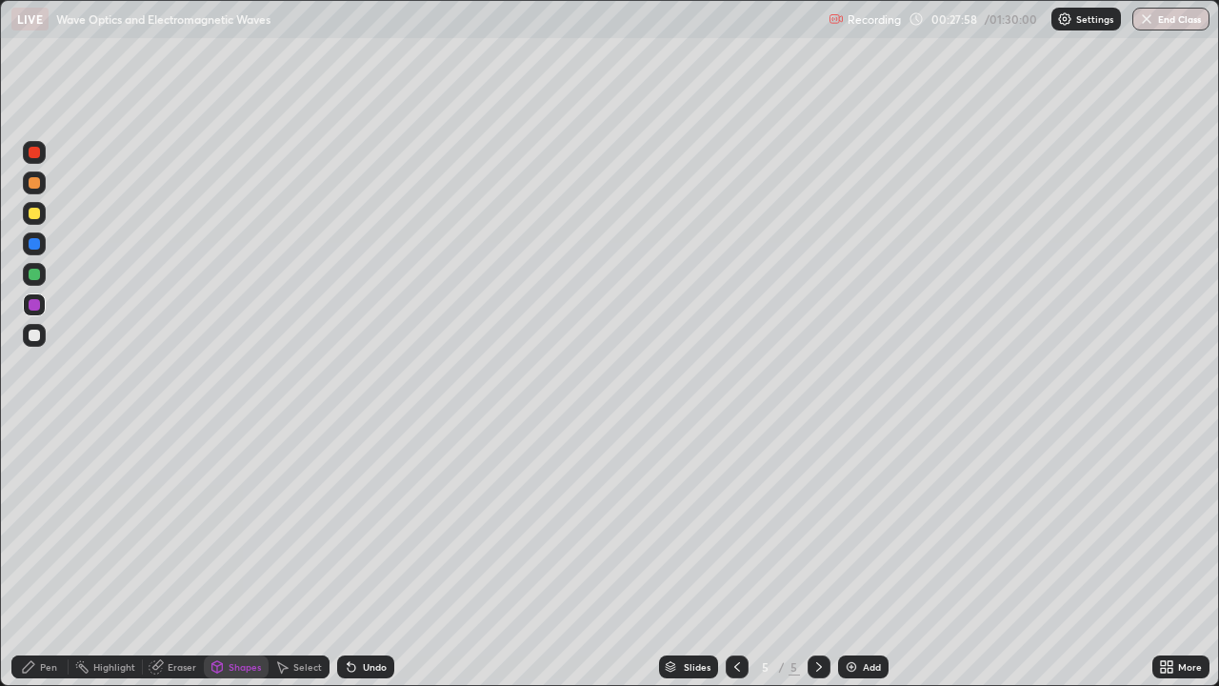
click at [32, 556] on icon at bounding box center [28, 666] width 15 height 15
click at [34, 336] on div at bounding box center [34, 334] width 11 height 11
click at [35, 304] on div at bounding box center [34, 304] width 11 height 11
click at [36, 276] on div at bounding box center [34, 274] width 11 height 11
click at [32, 335] on div at bounding box center [34, 334] width 11 height 11
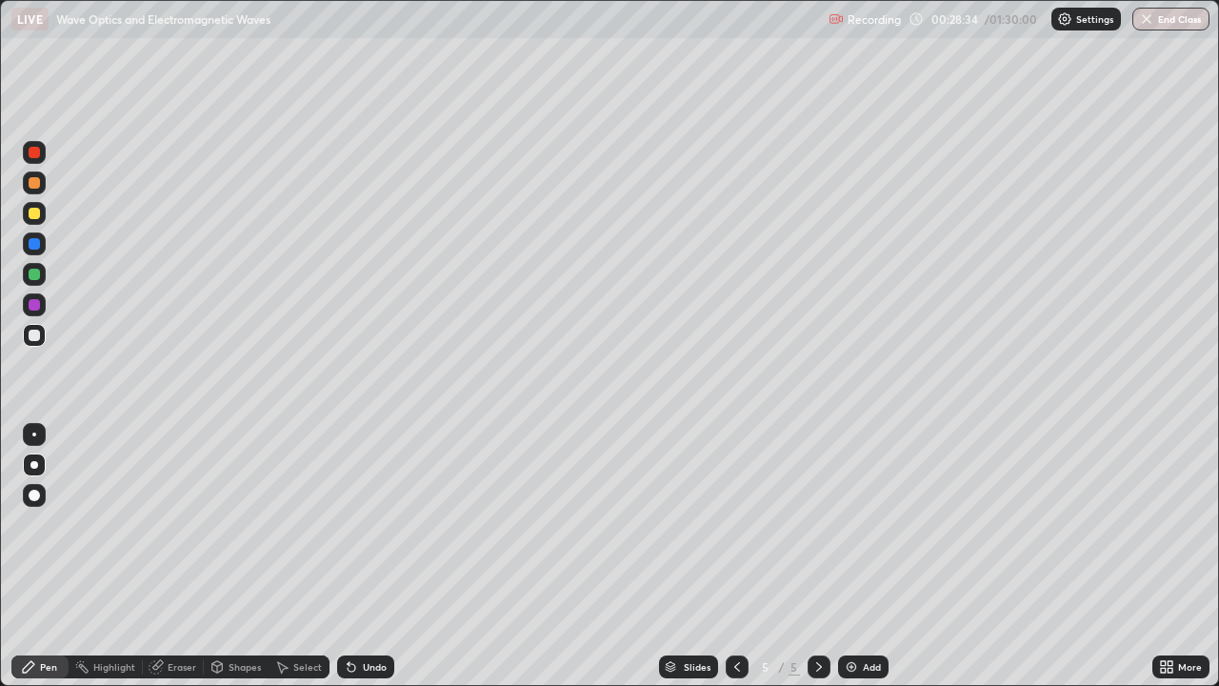
click at [181, 556] on div "Eraser" at bounding box center [182, 667] width 29 height 10
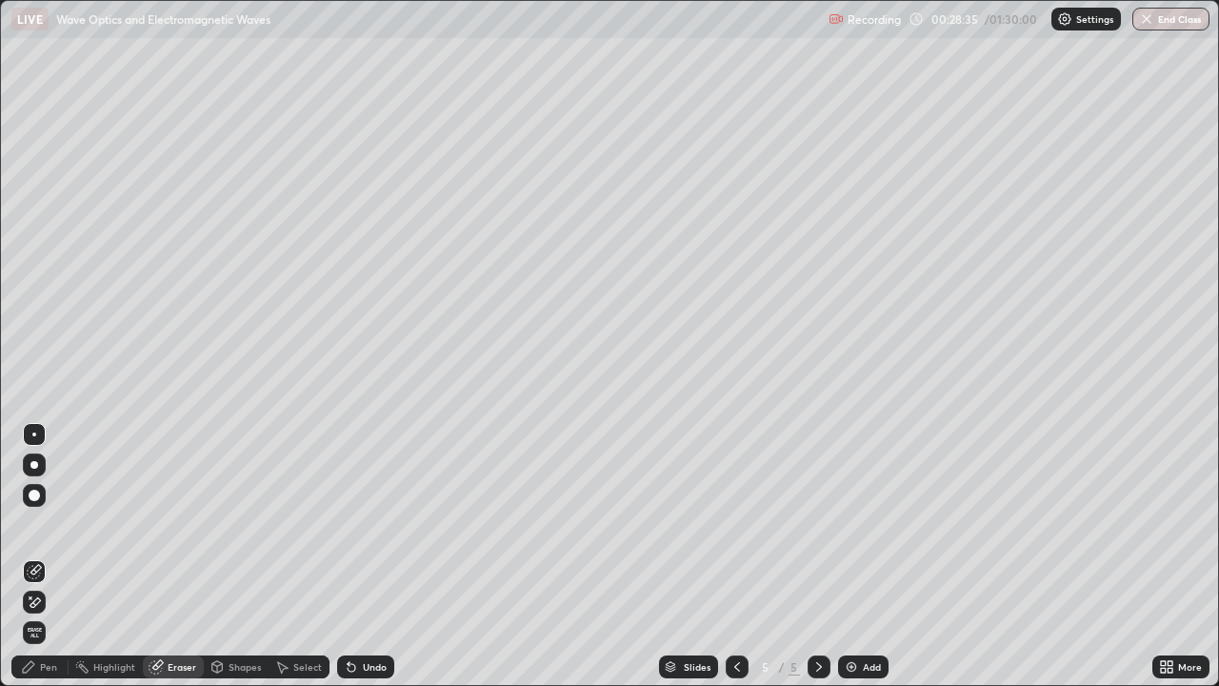
click at [166, 556] on div "Eraser" at bounding box center [173, 666] width 61 height 23
click at [225, 556] on div "Shapes" at bounding box center [236, 666] width 65 height 23
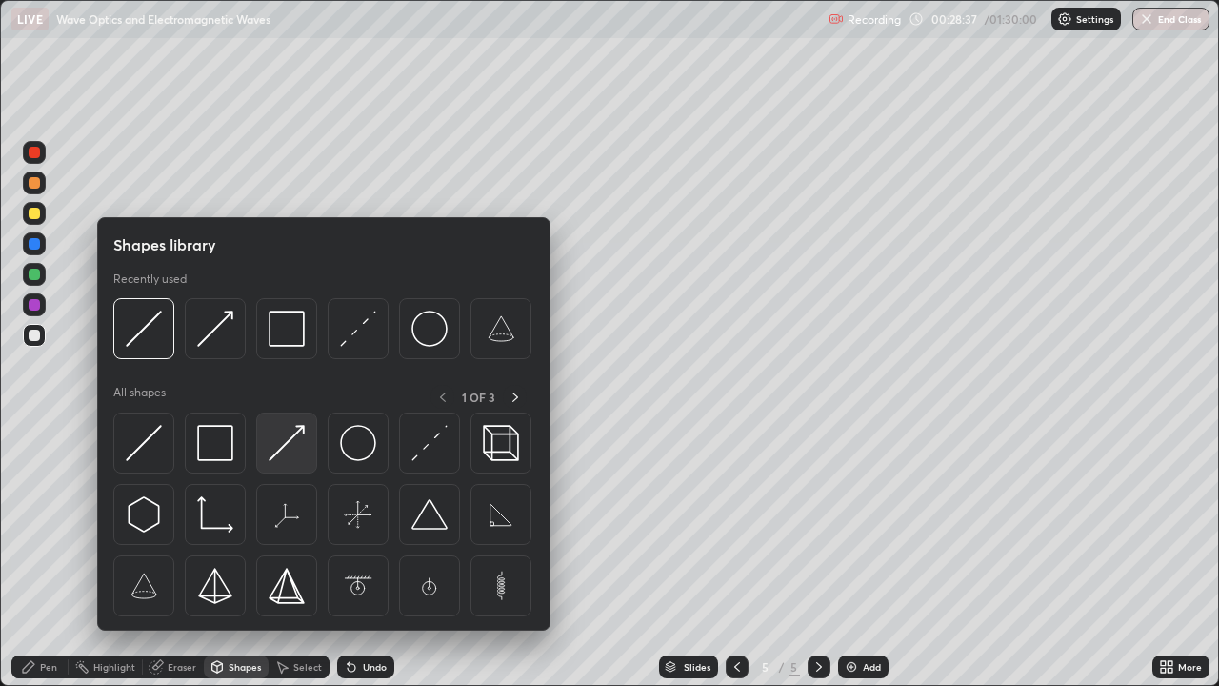
click at [280, 441] on img at bounding box center [287, 443] width 36 height 36
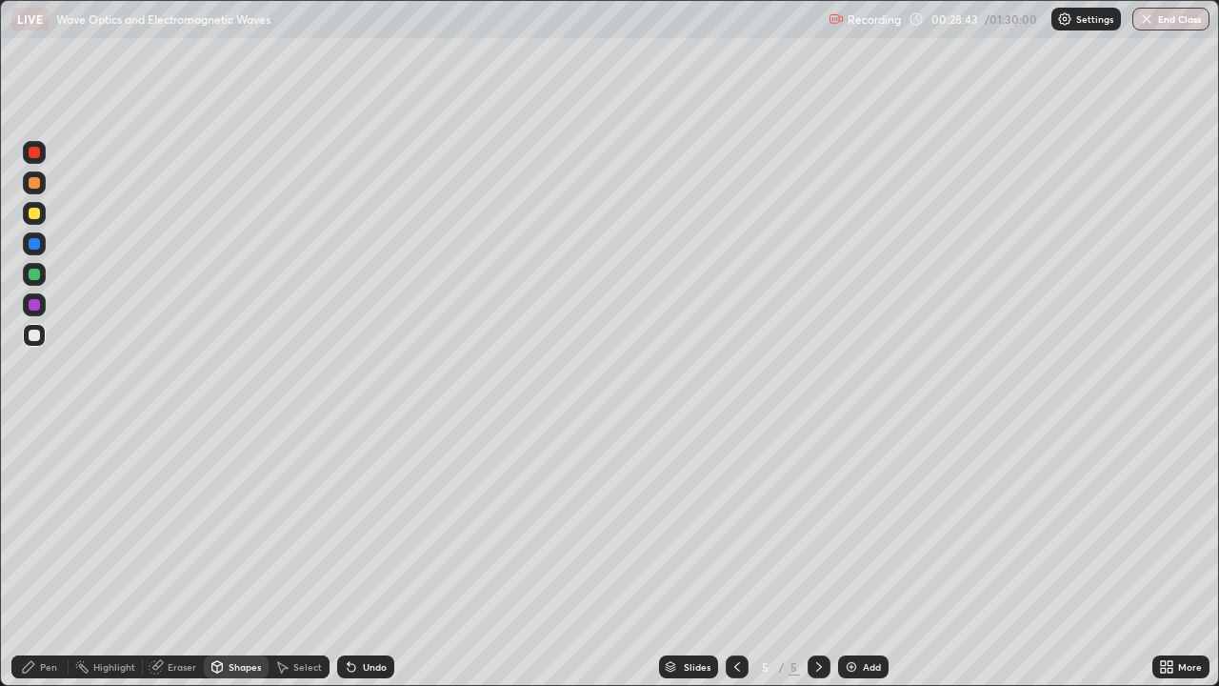
click at [44, 556] on div "Pen" at bounding box center [48, 667] width 17 height 10
click at [32, 185] on div at bounding box center [34, 182] width 11 height 11
click at [32, 244] on div at bounding box center [34, 243] width 11 height 11
click at [165, 556] on div "Eraser" at bounding box center [173, 666] width 61 height 23
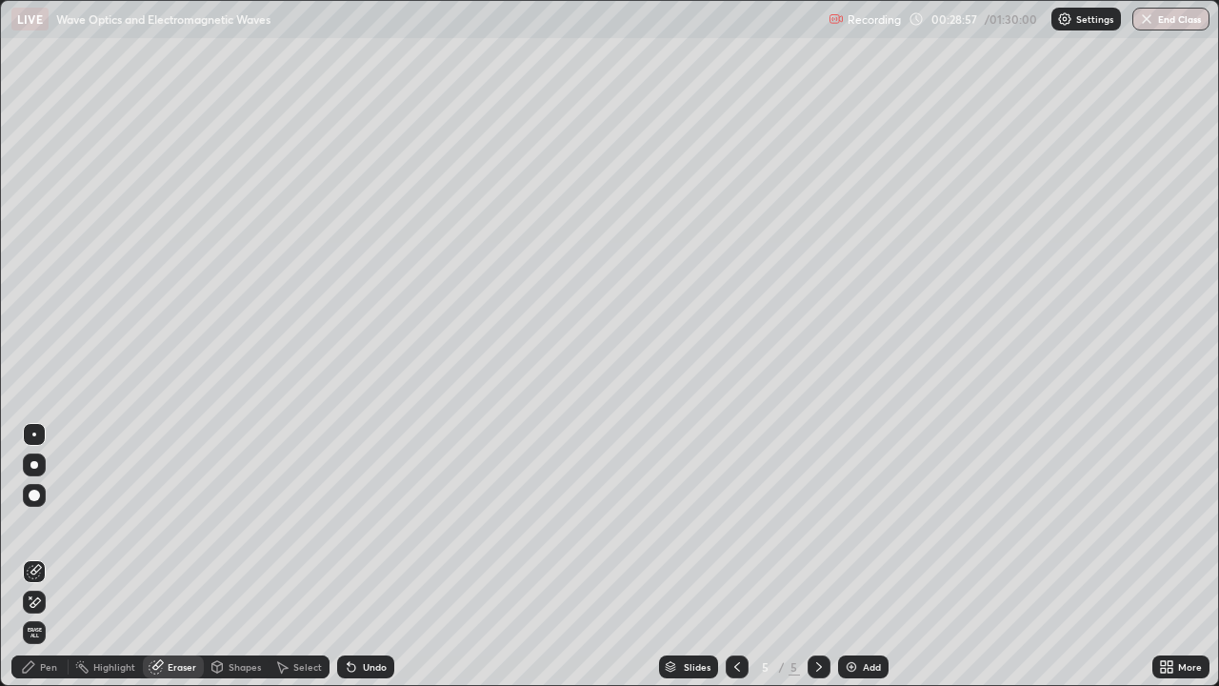
click at [99, 556] on div "Highlight" at bounding box center [114, 667] width 42 height 10
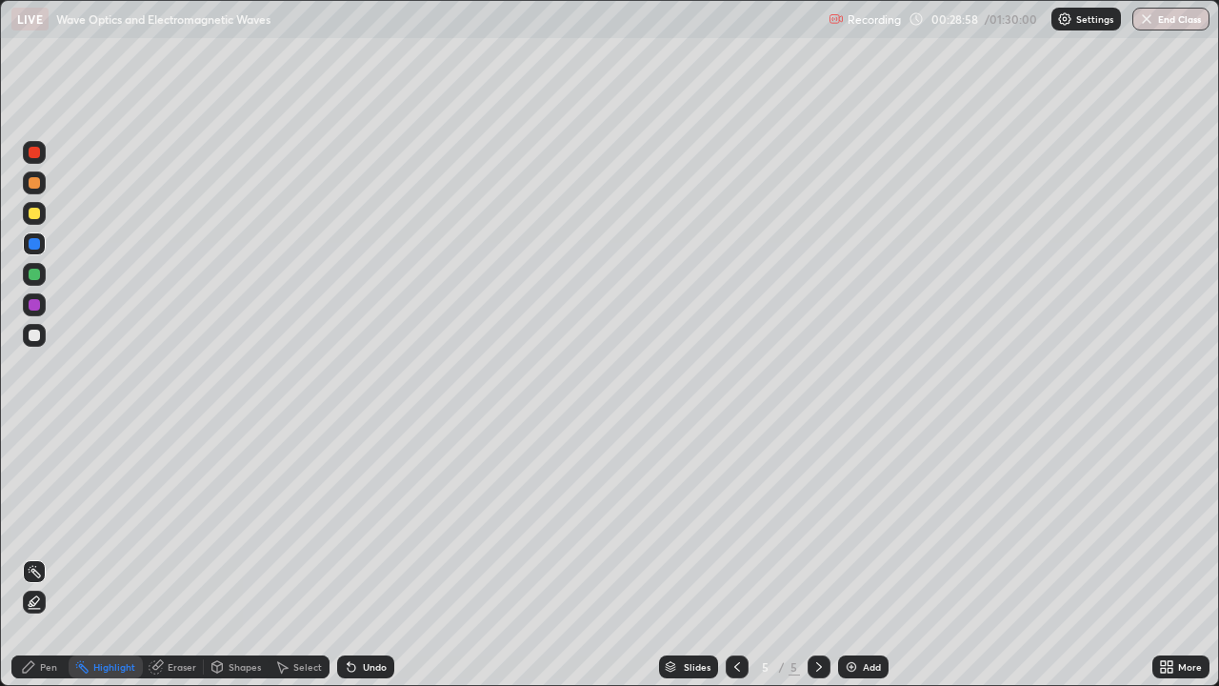
click at [48, 556] on div "Pen" at bounding box center [48, 667] width 17 height 10
click at [35, 213] on div at bounding box center [34, 213] width 11 height 11
click at [229, 556] on div "Shapes" at bounding box center [245, 667] width 32 height 10
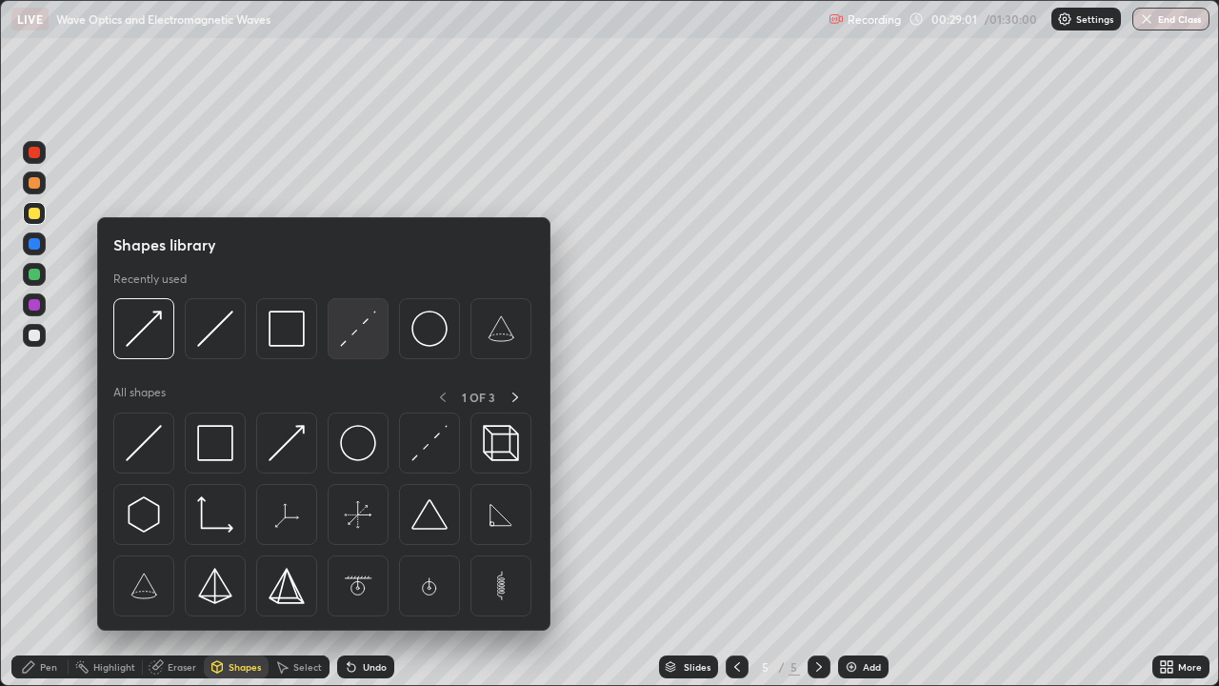
click at [349, 329] on img at bounding box center [358, 328] width 36 height 36
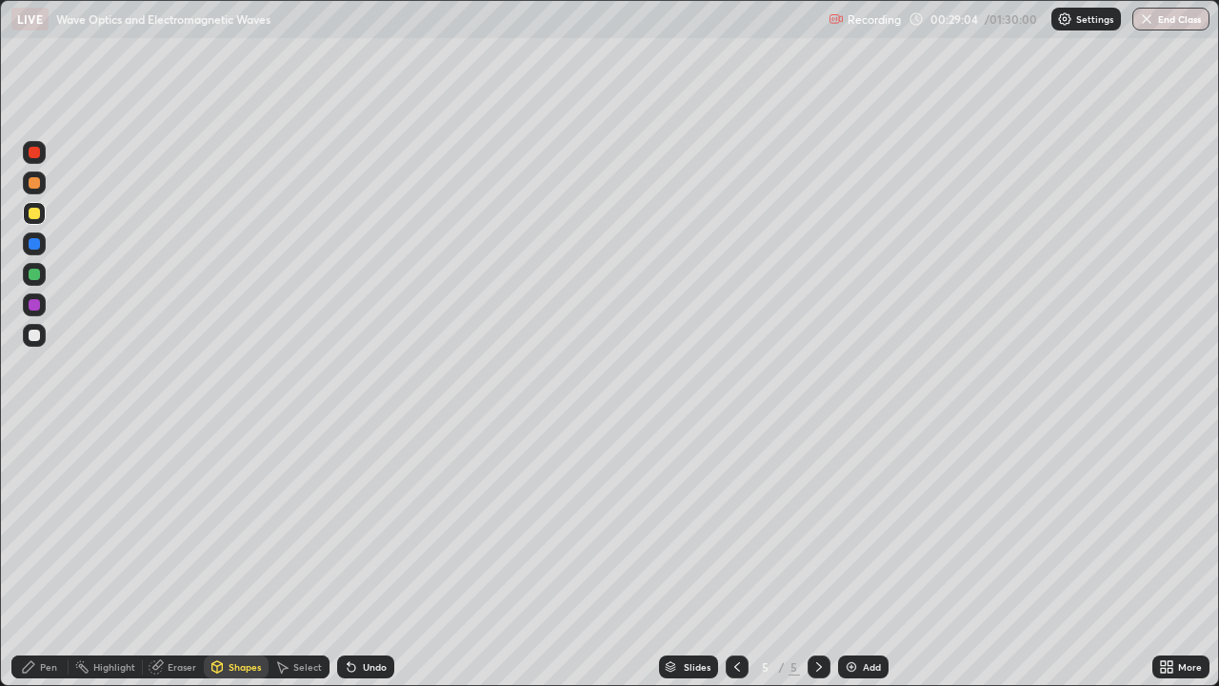
click at [41, 556] on div "Pen" at bounding box center [48, 667] width 17 height 10
click at [366, 556] on div "Undo" at bounding box center [365, 666] width 57 height 23
click at [366, 556] on div "Undo" at bounding box center [375, 667] width 24 height 10
click at [34, 309] on div at bounding box center [34, 304] width 11 height 11
click at [32, 333] on div at bounding box center [34, 334] width 11 height 11
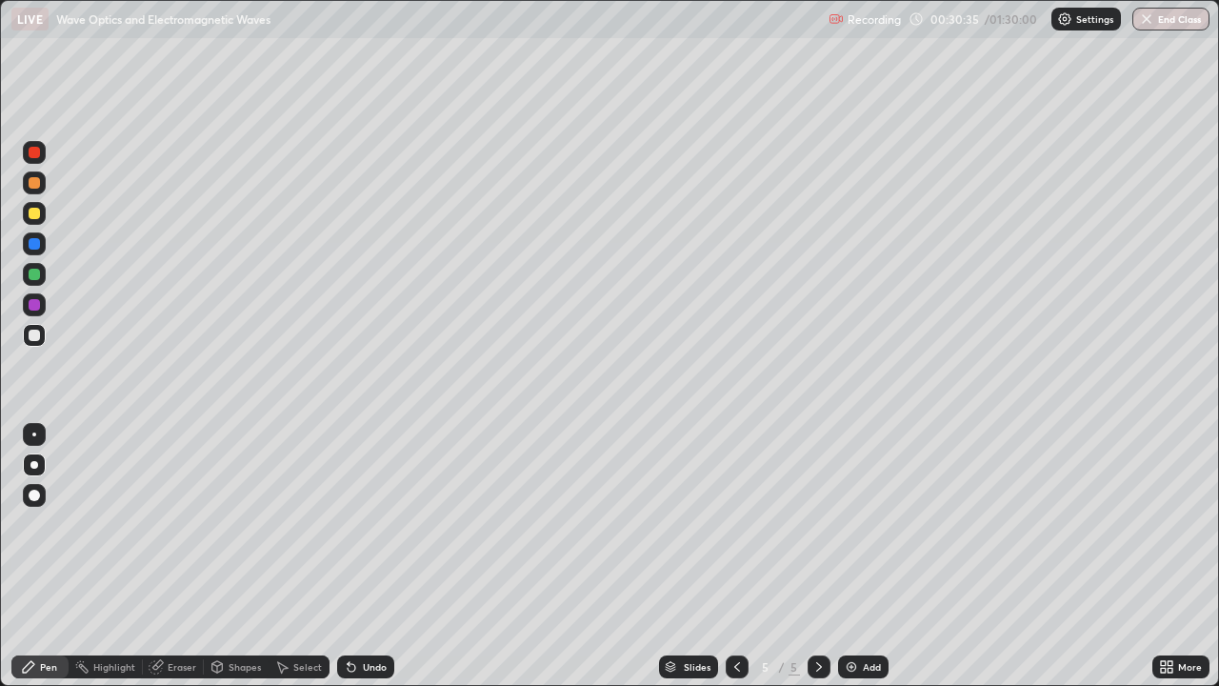
click at [363, 556] on div "Undo" at bounding box center [375, 667] width 24 height 10
click at [364, 556] on div "Undo" at bounding box center [375, 667] width 24 height 10
click at [364, 556] on div "Undo" at bounding box center [365, 666] width 57 height 23
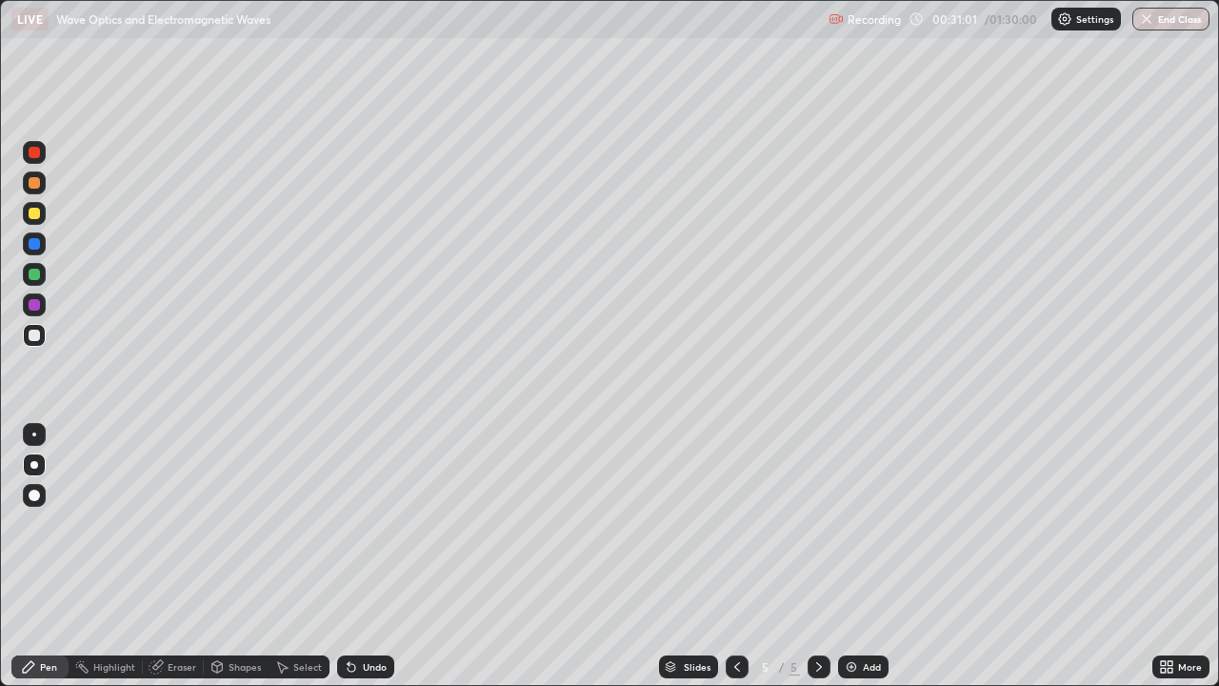
click at [357, 556] on div "Undo" at bounding box center [365, 666] width 57 height 23
click at [814, 556] on icon at bounding box center [818, 666] width 15 height 15
click at [815, 556] on icon at bounding box center [818, 666] width 15 height 15
click at [850, 556] on div "Add" at bounding box center [863, 666] width 50 height 23
click at [365, 556] on div "Undo" at bounding box center [365, 666] width 57 height 23
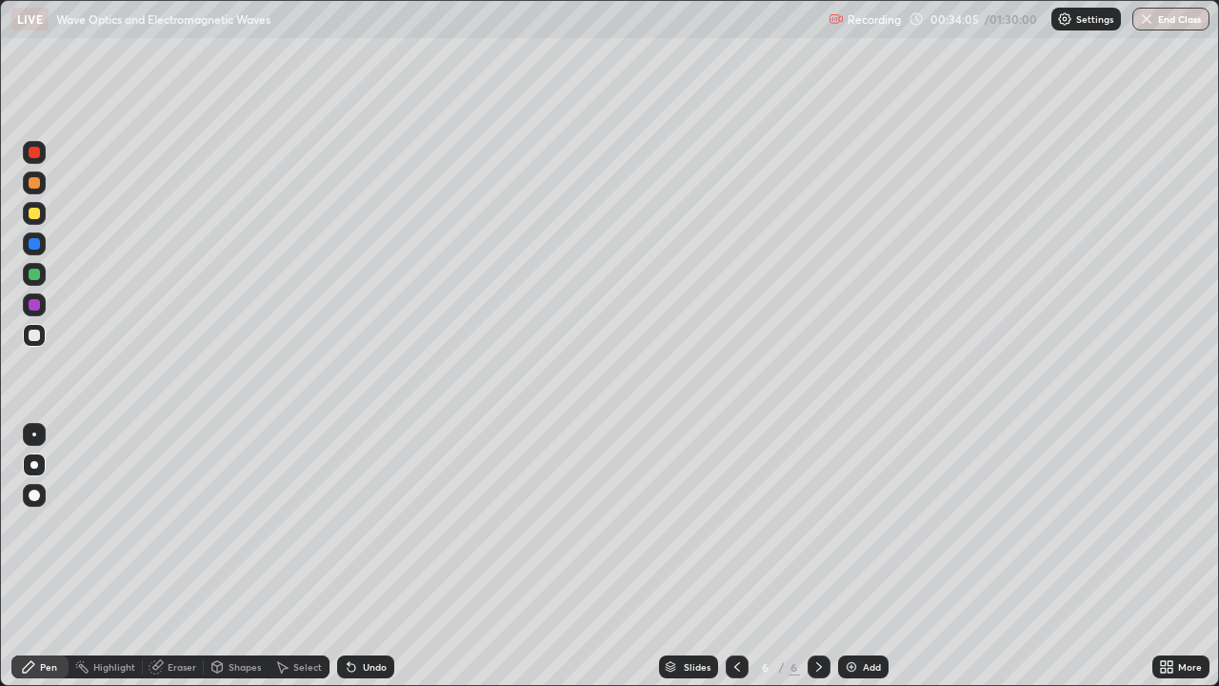
click at [227, 556] on div "Shapes" at bounding box center [236, 666] width 65 height 23
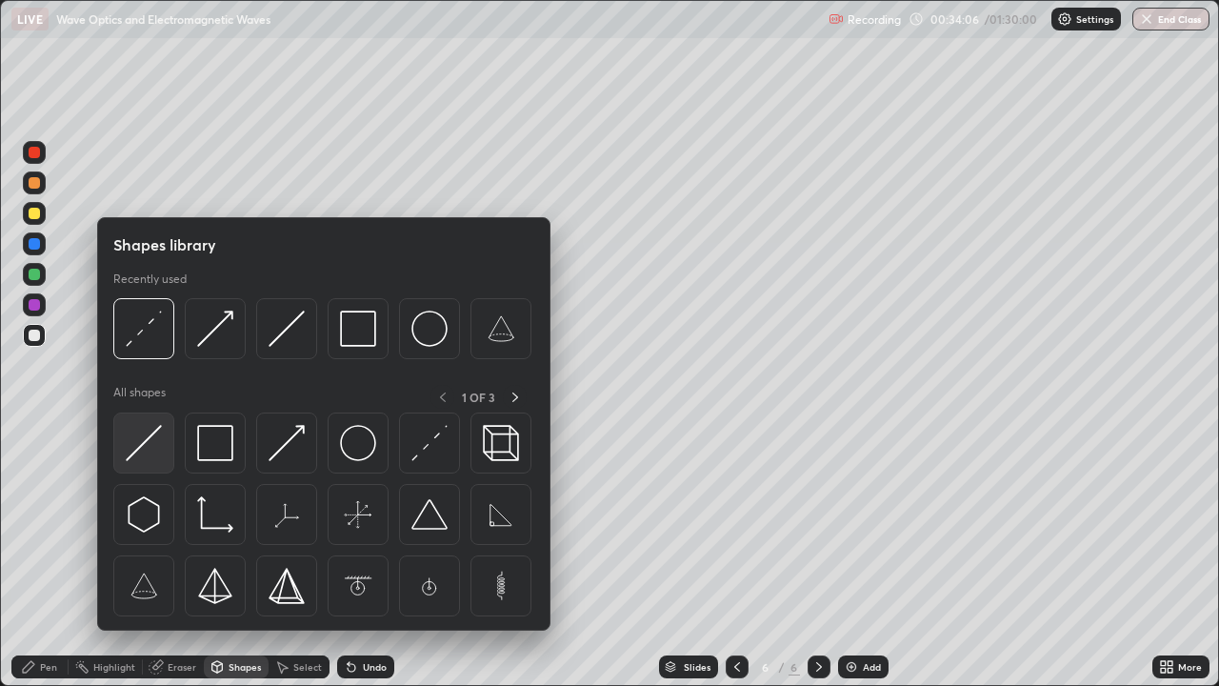
click at [145, 446] on img at bounding box center [144, 443] width 36 height 36
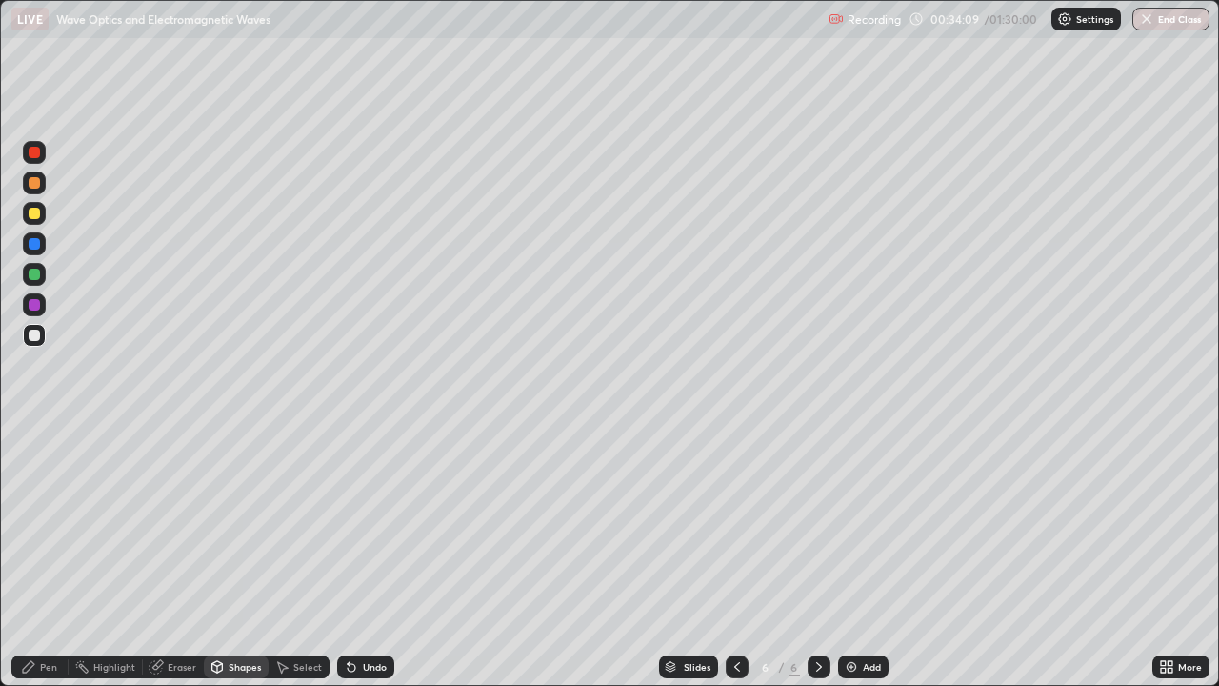
click at [42, 556] on div "Pen" at bounding box center [39, 666] width 57 height 23
click at [36, 190] on div at bounding box center [34, 182] width 23 height 23
click at [232, 556] on div "Shapes" at bounding box center [245, 667] width 32 height 10
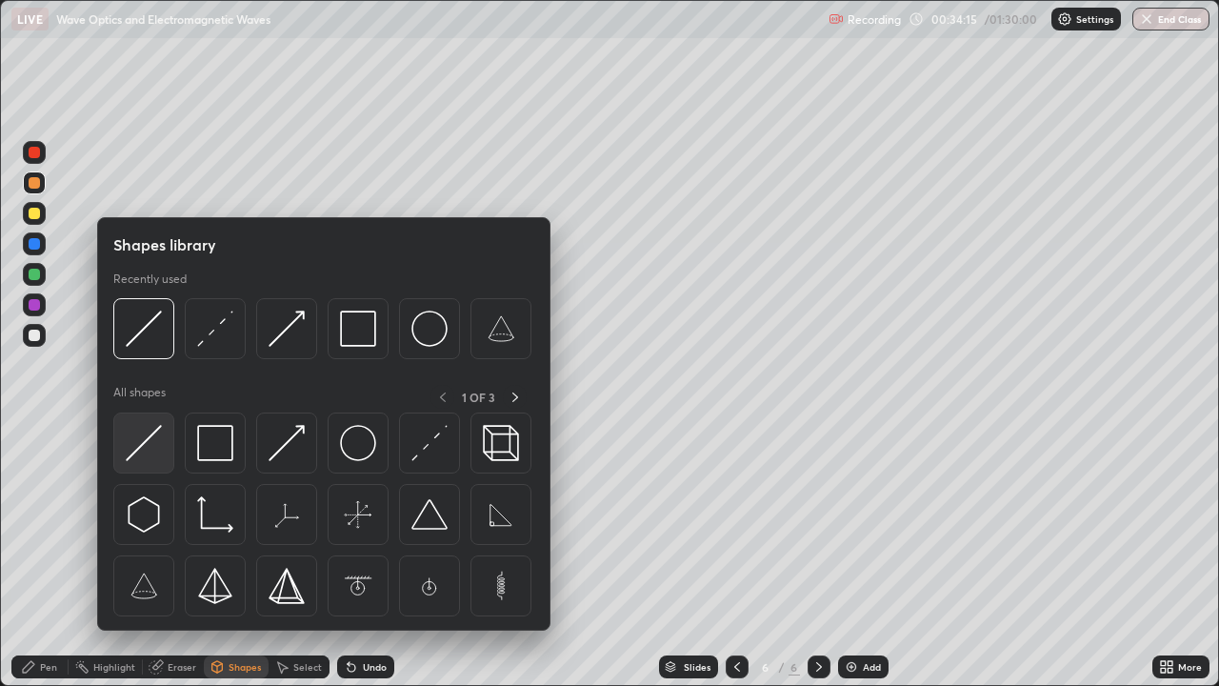
click at [138, 451] on img at bounding box center [144, 443] width 36 height 36
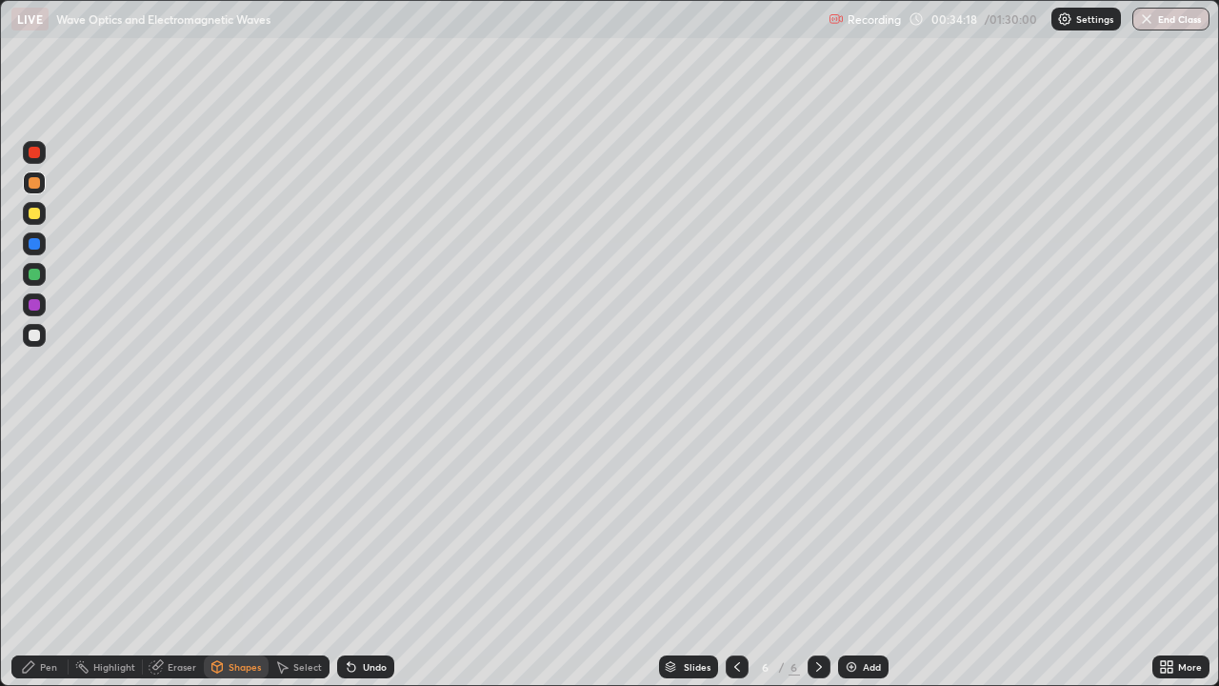
click at [244, 556] on div "Shapes" at bounding box center [245, 667] width 32 height 10
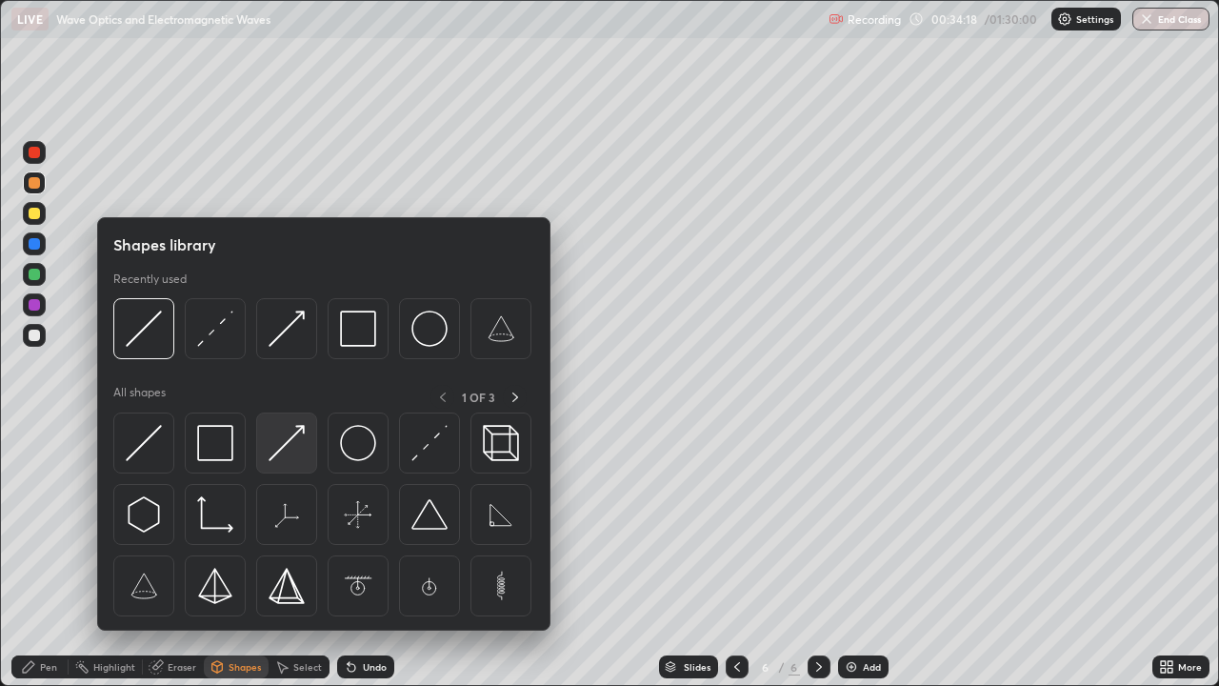
click at [289, 449] on img at bounding box center [287, 443] width 36 height 36
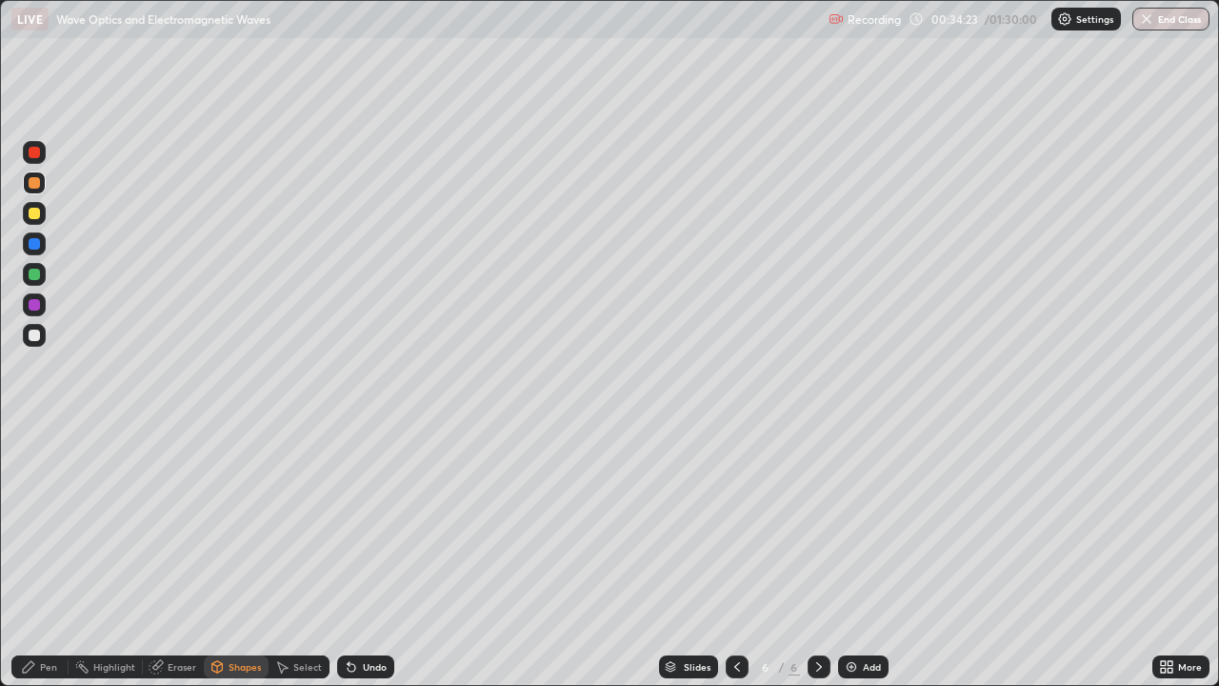
click at [356, 556] on icon at bounding box center [351, 666] width 15 height 15
click at [363, 556] on div "Undo" at bounding box center [375, 667] width 24 height 10
click at [49, 556] on div "Pen" at bounding box center [48, 667] width 17 height 10
click at [348, 556] on icon at bounding box center [349, 663] width 2 height 2
click at [34, 306] on div at bounding box center [34, 304] width 11 height 11
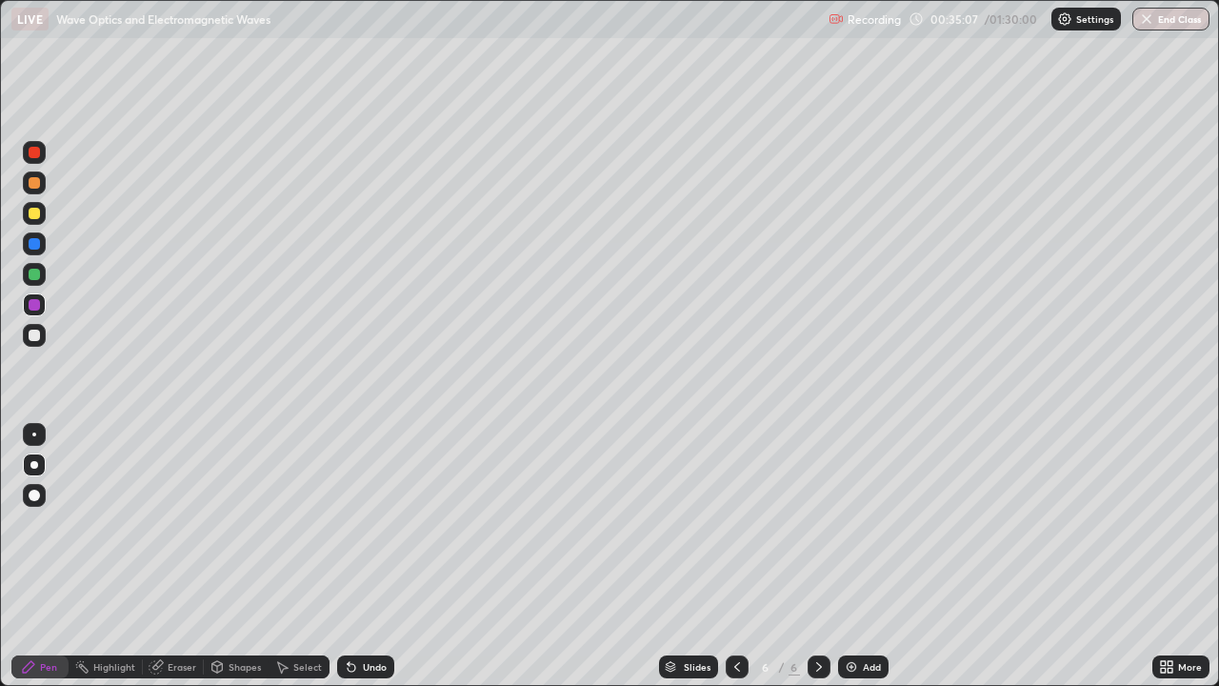
click at [229, 556] on div "Shapes" at bounding box center [245, 667] width 32 height 10
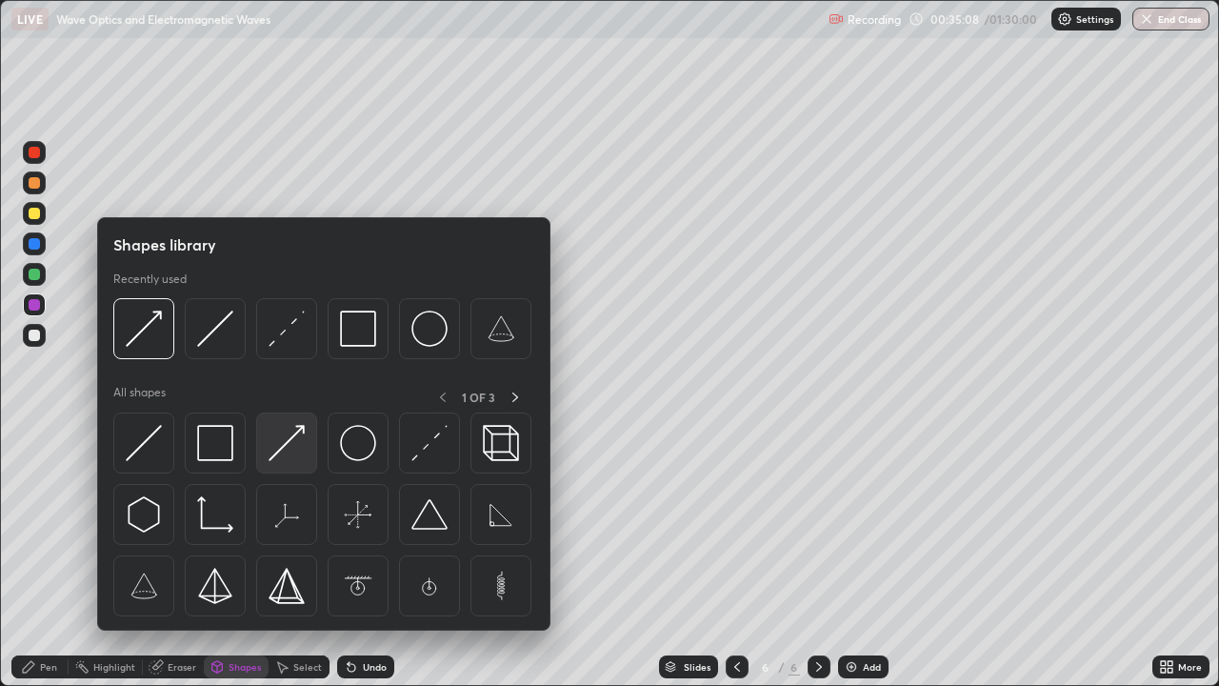
click at [283, 448] on img at bounding box center [287, 443] width 36 height 36
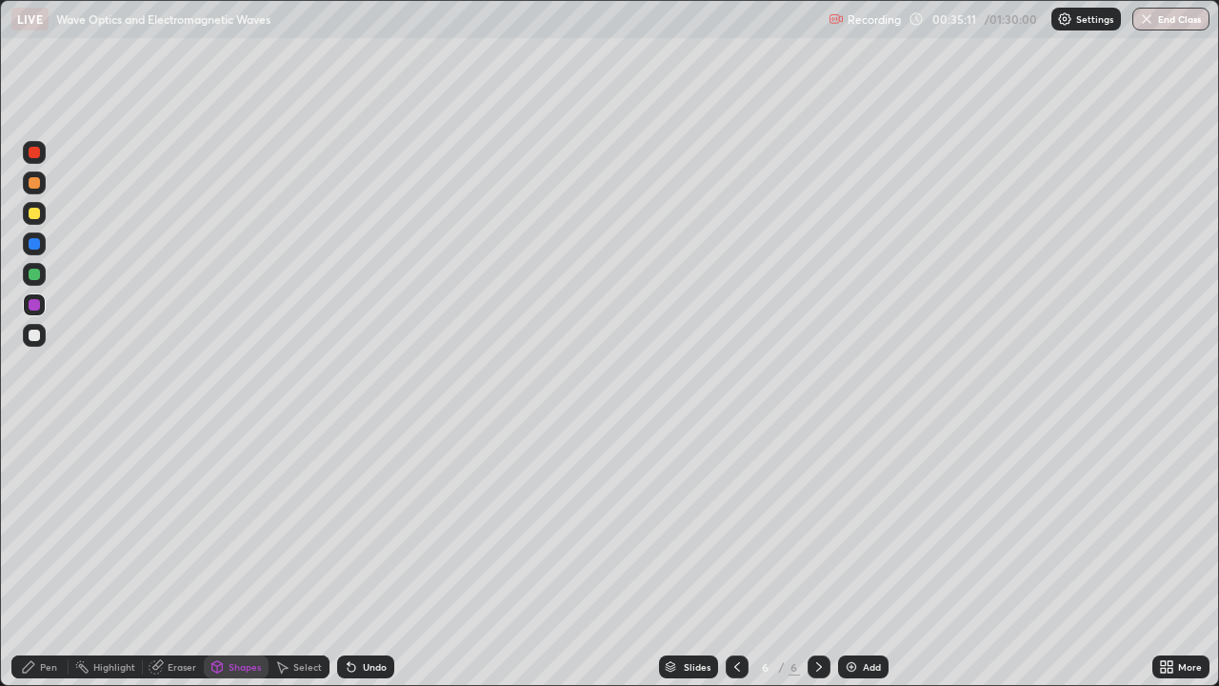
click at [44, 556] on div "Pen" at bounding box center [48, 667] width 17 height 10
click at [31, 340] on div at bounding box center [34, 334] width 11 height 11
click at [355, 556] on icon at bounding box center [351, 666] width 15 height 15
click at [363, 556] on div "Undo" at bounding box center [375, 667] width 24 height 10
click at [389, 556] on div "Undo" at bounding box center [365, 666] width 57 height 23
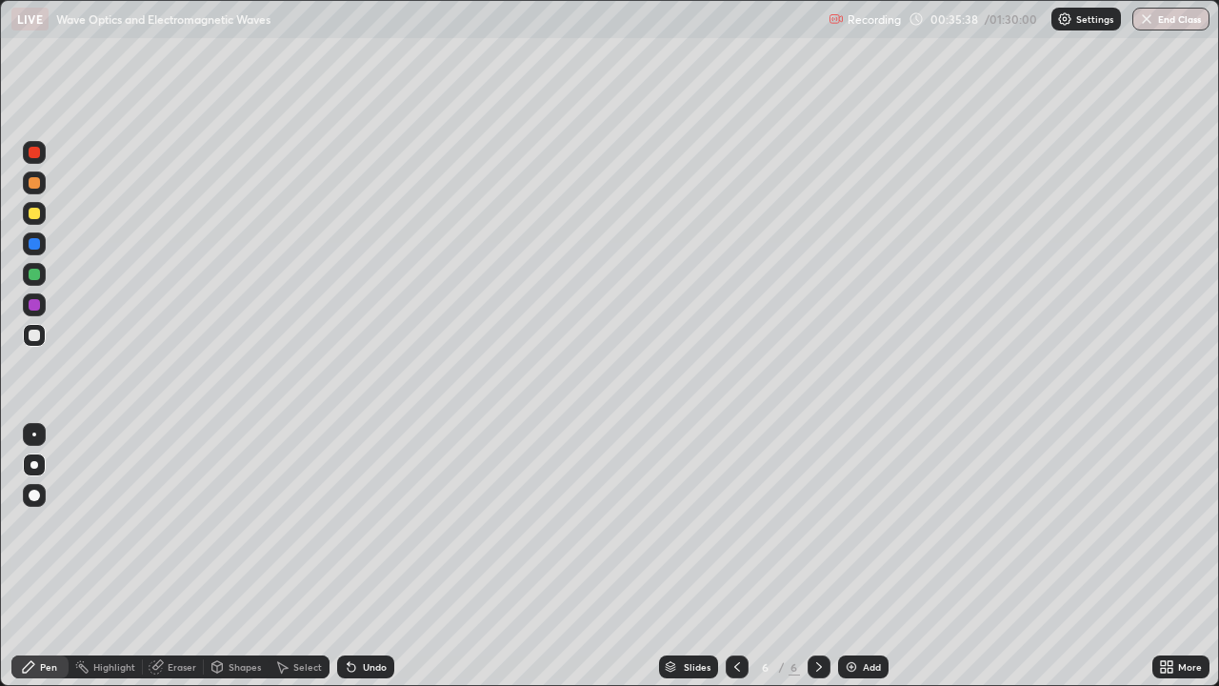
click at [349, 556] on icon at bounding box center [352, 668] width 8 height 8
click at [355, 556] on icon at bounding box center [351, 666] width 15 height 15
click at [818, 556] on icon at bounding box center [819, 667] width 6 height 10
click at [856, 556] on img at bounding box center [851, 666] width 15 height 15
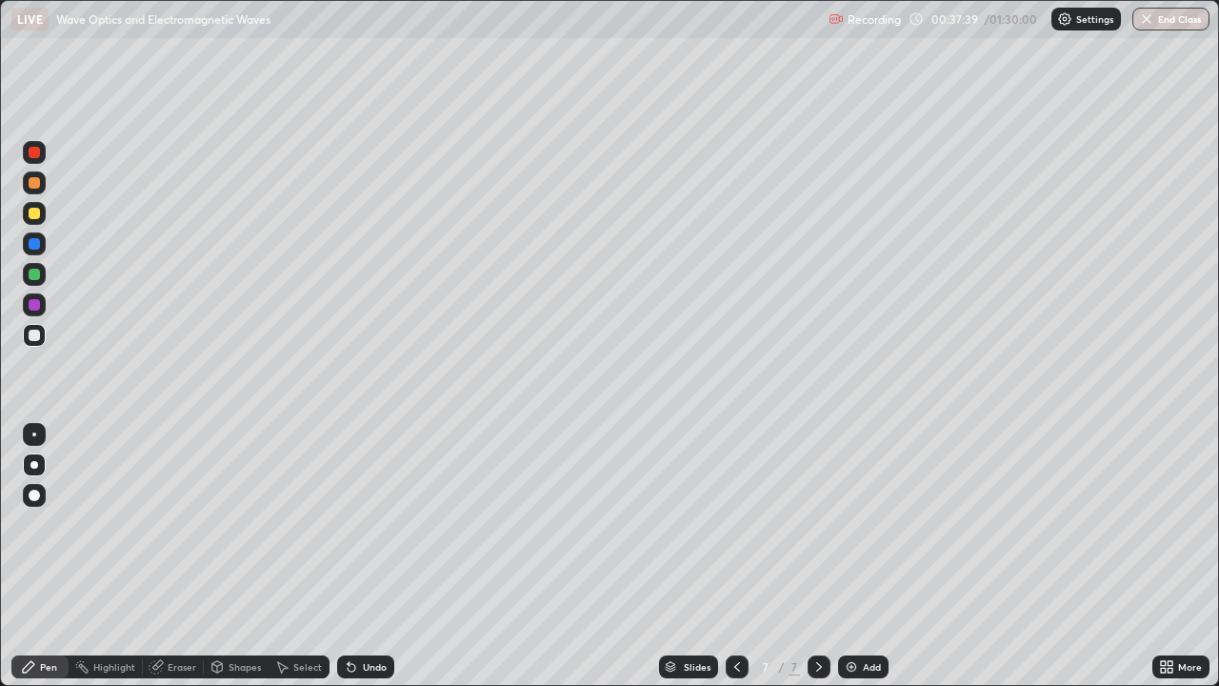
click at [734, 556] on icon at bounding box center [736, 666] width 15 height 15
click at [817, 556] on icon at bounding box center [818, 666] width 15 height 15
click at [363, 556] on div "Undo" at bounding box center [375, 667] width 24 height 10
click at [364, 556] on div "Undo" at bounding box center [375, 667] width 24 height 10
click at [735, 556] on icon at bounding box center [736, 666] width 15 height 15
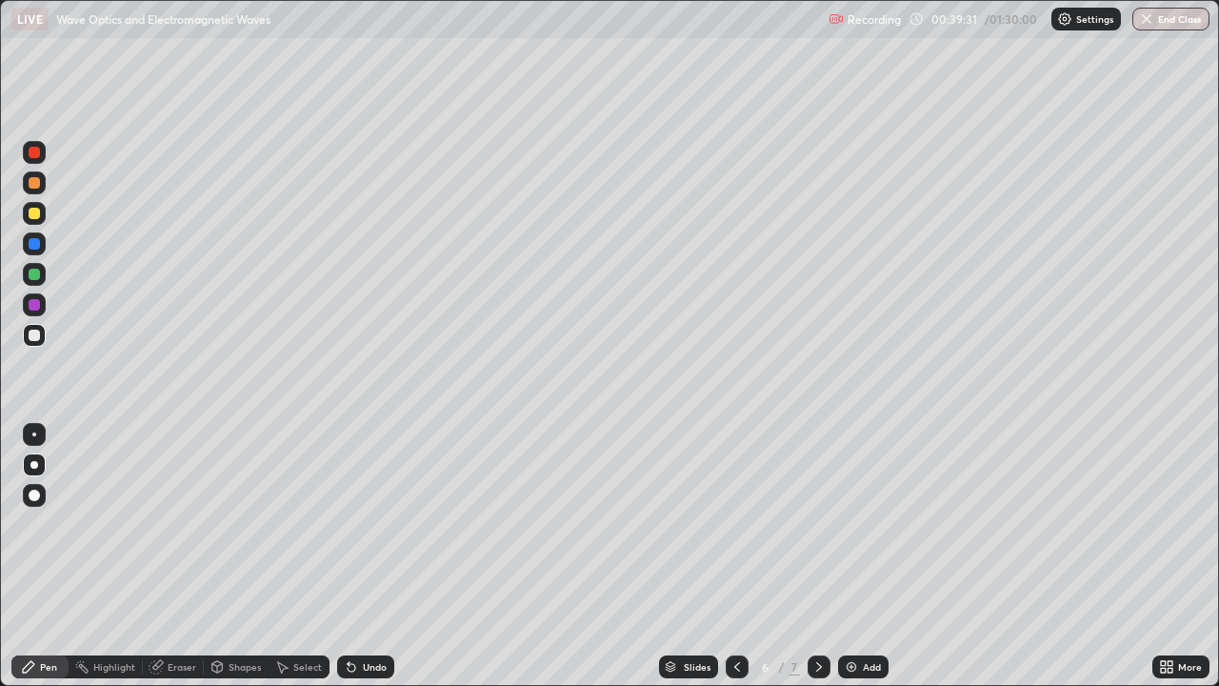
click at [814, 556] on icon at bounding box center [818, 666] width 15 height 15
click at [349, 556] on icon at bounding box center [352, 668] width 8 height 8
click at [817, 556] on icon at bounding box center [818, 666] width 15 height 15
click at [851, 556] on img at bounding box center [851, 666] width 15 height 15
click at [735, 556] on icon at bounding box center [736, 666] width 15 height 15
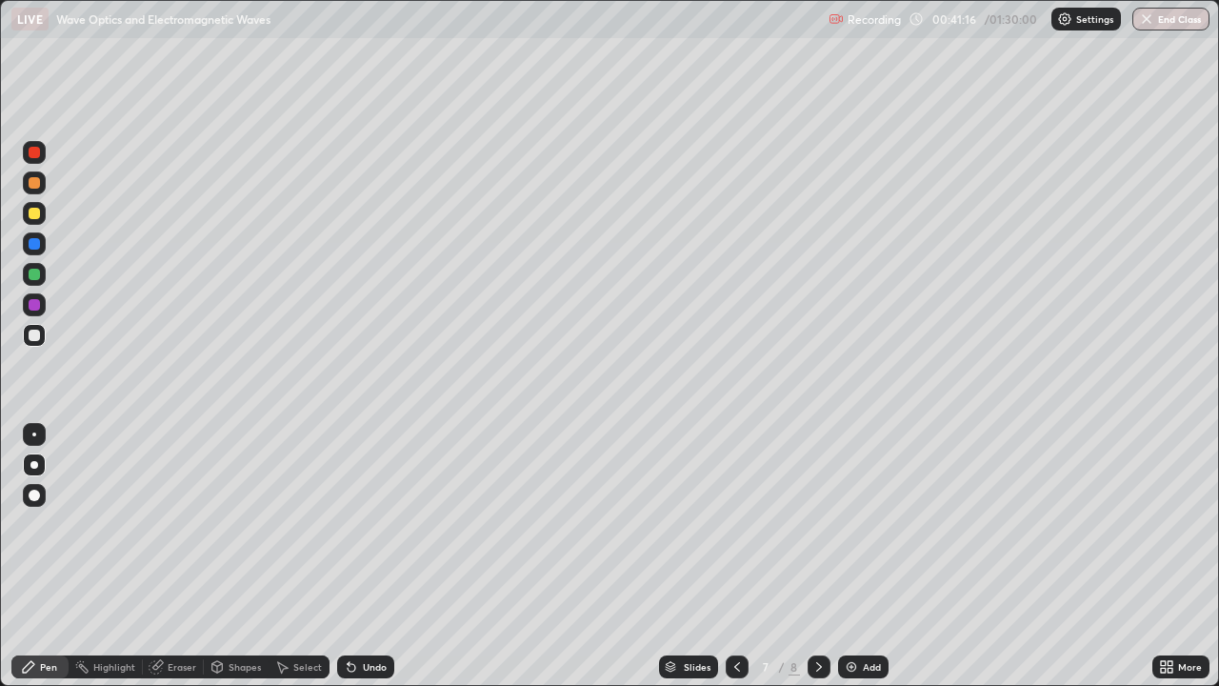
click at [814, 556] on icon at bounding box center [818, 666] width 15 height 15
click at [817, 556] on icon at bounding box center [818, 666] width 15 height 15
click at [851, 556] on img at bounding box center [851, 666] width 15 height 15
click at [349, 556] on icon at bounding box center [352, 668] width 8 height 8
click at [35, 217] on div at bounding box center [34, 213] width 11 height 11
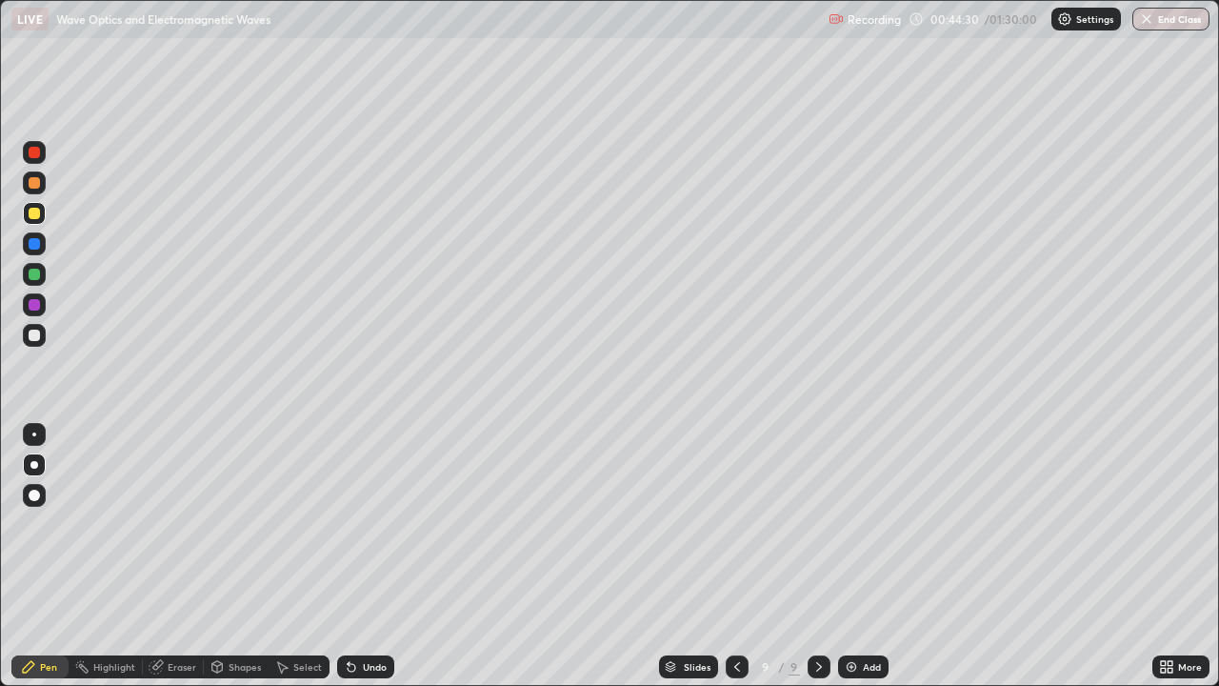
click at [737, 556] on icon at bounding box center [736, 666] width 15 height 15
click at [817, 556] on icon at bounding box center [818, 666] width 15 height 15
click at [815, 556] on icon at bounding box center [818, 666] width 15 height 15
click at [816, 556] on icon at bounding box center [818, 666] width 15 height 15
click at [853, 556] on img at bounding box center [851, 666] width 15 height 15
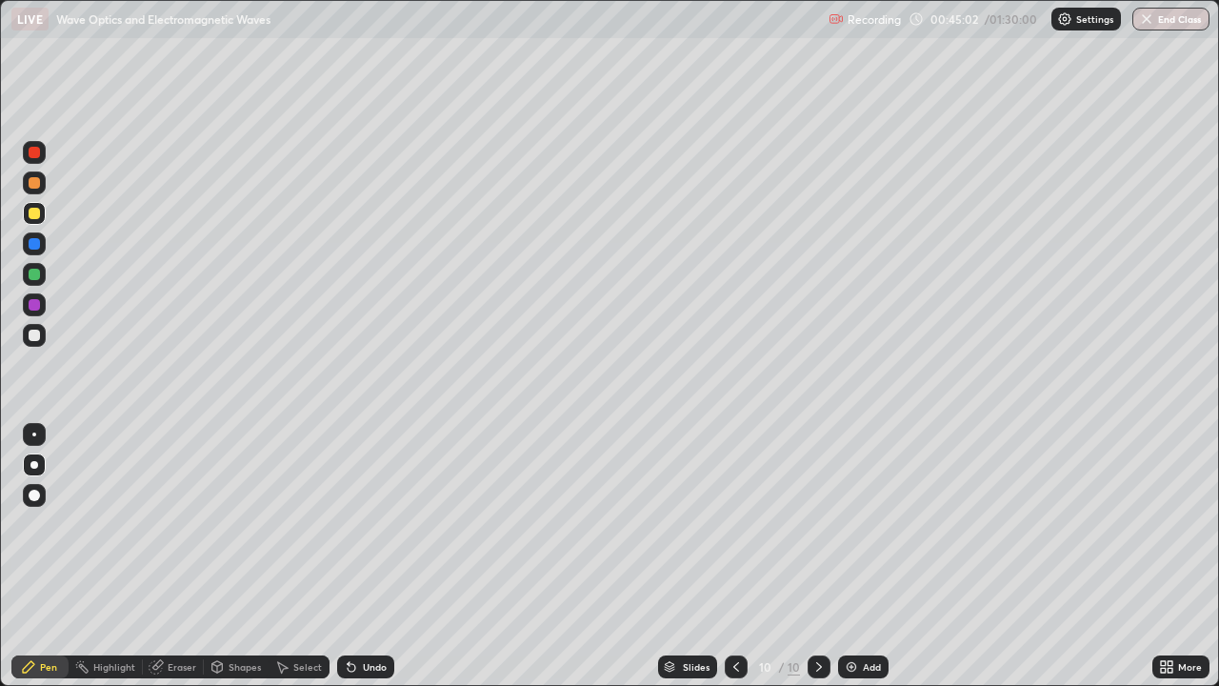
click at [32, 336] on div at bounding box center [34, 334] width 11 height 11
click at [363, 556] on div "Undo" at bounding box center [375, 667] width 24 height 10
click at [364, 556] on div "Undo" at bounding box center [375, 667] width 24 height 10
click at [734, 556] on icon at bounding box center [735, 666] width 15 height 15
click at [816, 556] on icon at bounding box center [819, 667] width 6 height 10
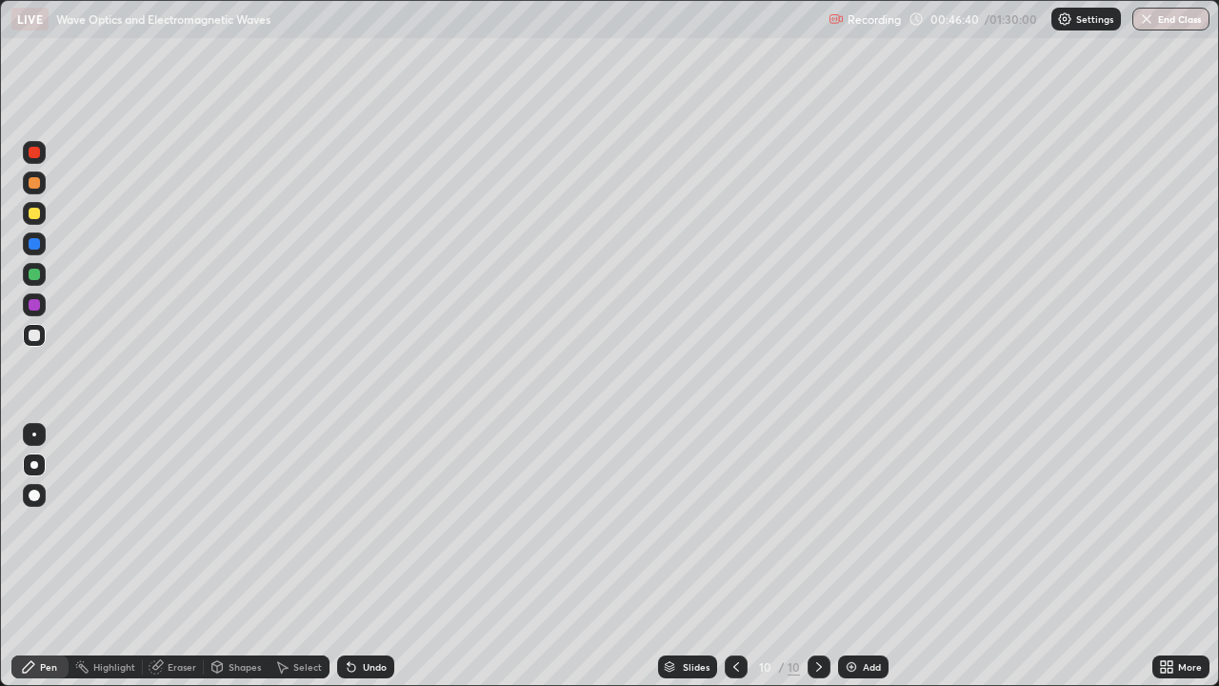
click at [735, 556] on icon at bounding box center [735, 666] width 15 height 15
click at [29, 213] on div at bounding box center [34, 213] width 11 height 11
click at [366, 556] on div "Undo" at bounding box center [375, 667] width 24 height 10
click at [242, 556] on div "Shapes" at bounding box center [236, 666] width 65 height 23
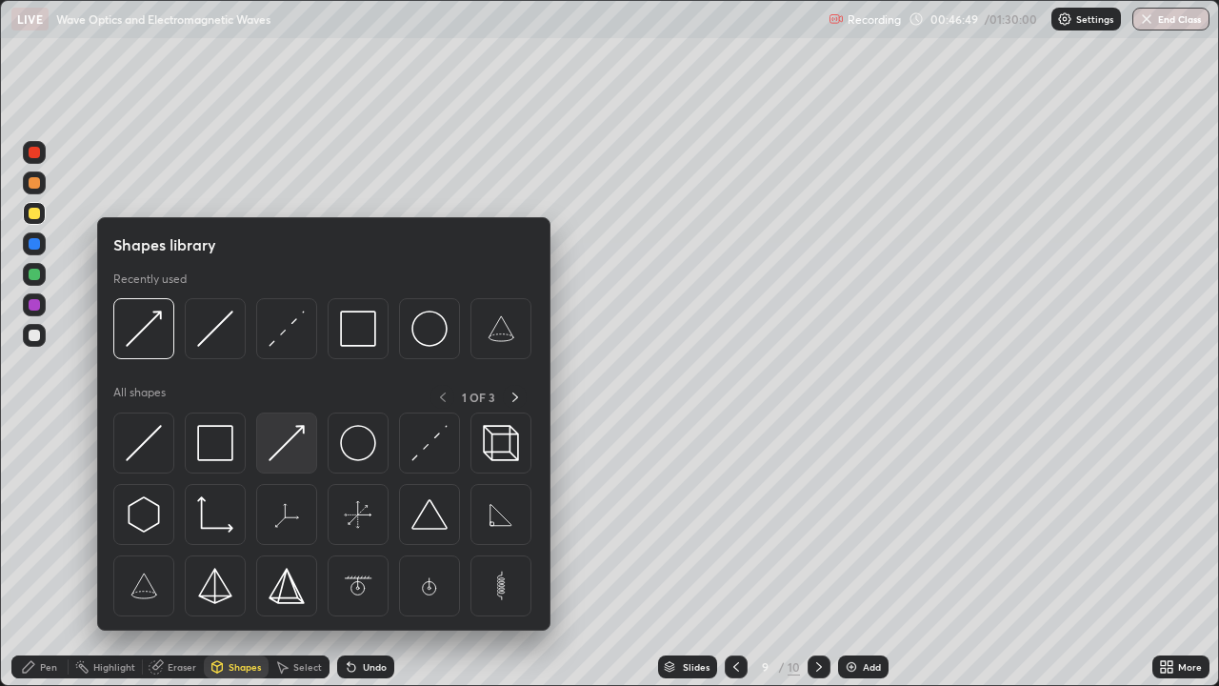
click at [284, 438] on img at bounding box center [287, 443] width 36 height 36
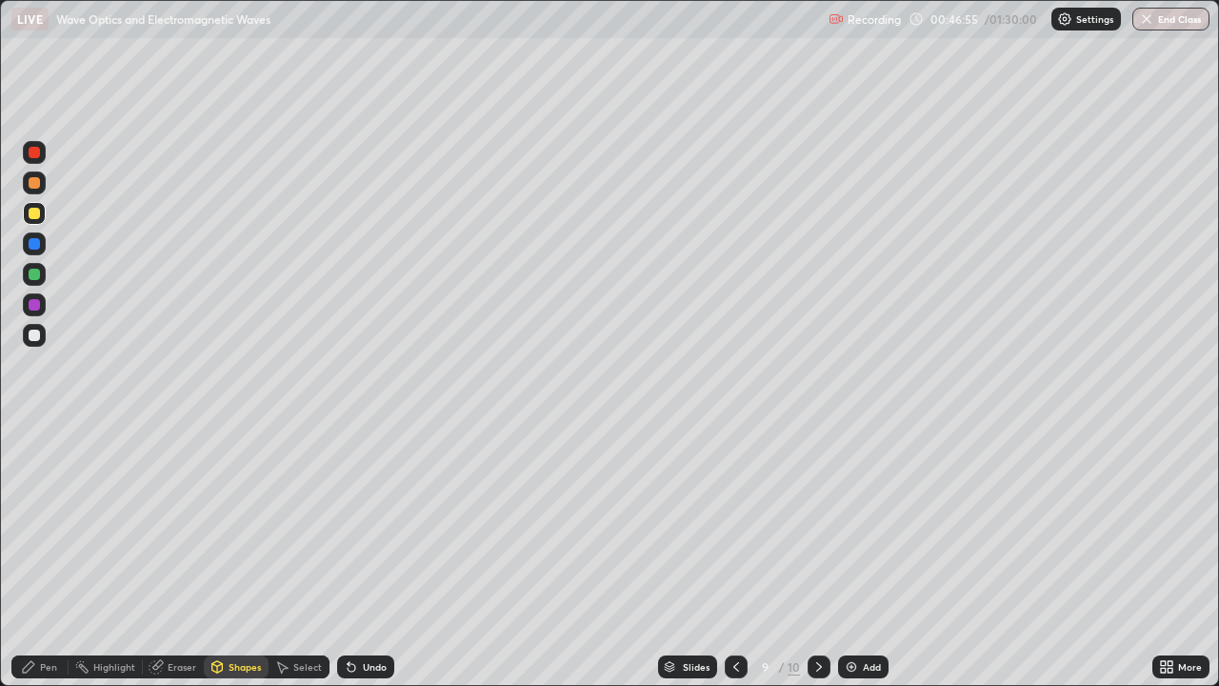
click at [40, 556] on div "Pen" at bounding box center [48, 667] width 17 height 10
click at [737, 556] on icon at bounding box center [735, 666] width 15 height 15
click at [736, 556] on icon at bounding box center [735, 666] width 15 height 15
click at [733, 556] on icon at bounding box center [735, 666] width 15 height 15
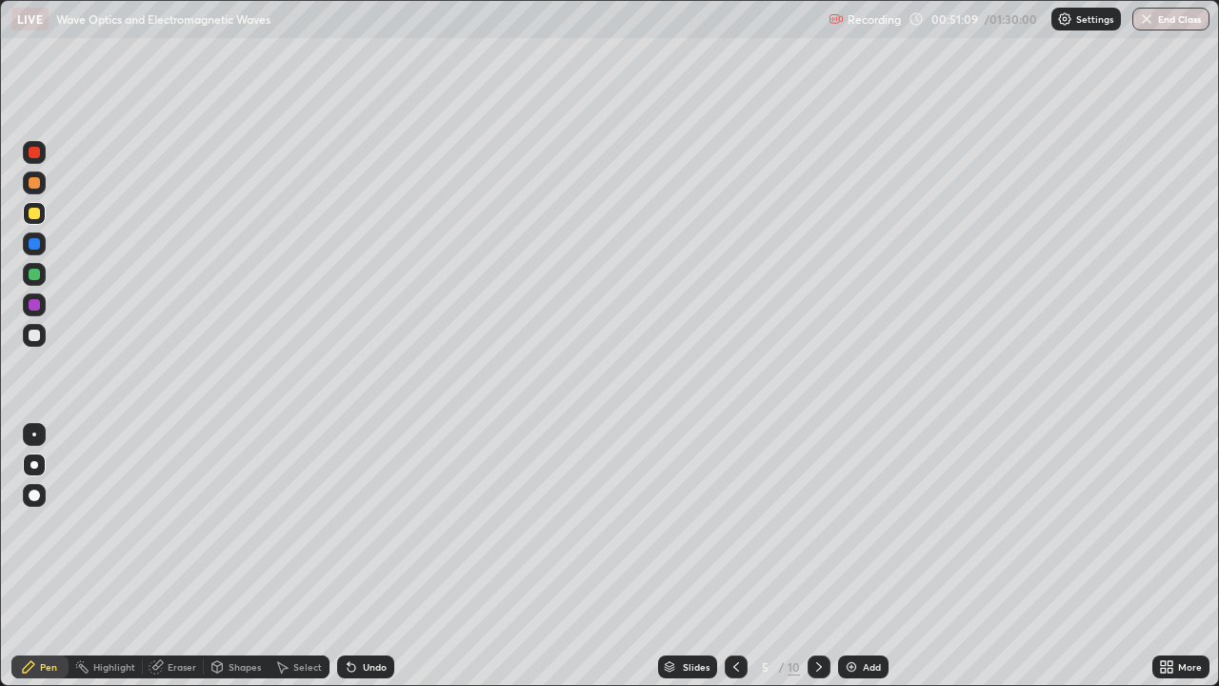
click at [817, 556] on icon at bounding box center [818, 666] width 15 height 15
click at [818, 556] on icon at bounding box center [818, 666] width 15 height 15
click at [814, 556] on icon at bounding box center [818, 666] width 15 height 15
click at [817, 556] on icon at bounding box center [818, 666] width 15 height 15
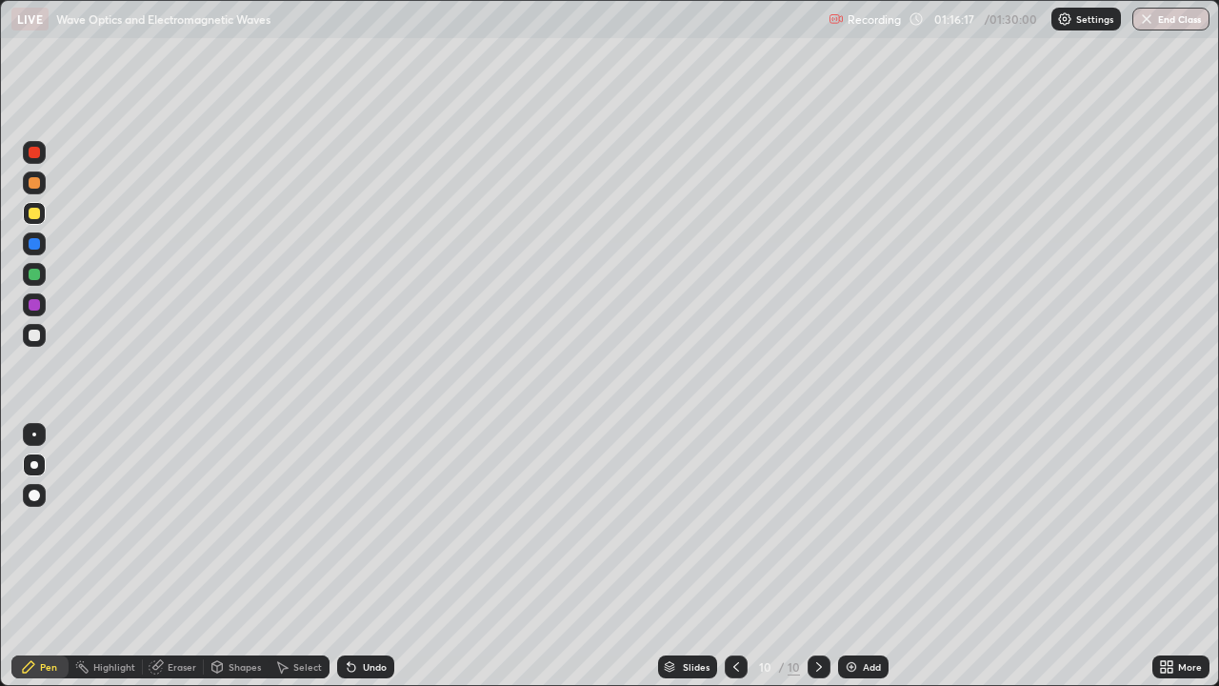
click at [815, 556] on icon at bounding box center [818, 666] width 15 height 15
click at [816, 556] on icon at bounding box center [818, 666] width 15 height 15
click at [853, 556] on img at bounding box center [851, 666] width 15 height 15
click at [37, 187] on div at bounding box center [34, 182] width 11 height 11
click at [35, 339] on div at bounding box center [34, 334] width 11 height 11
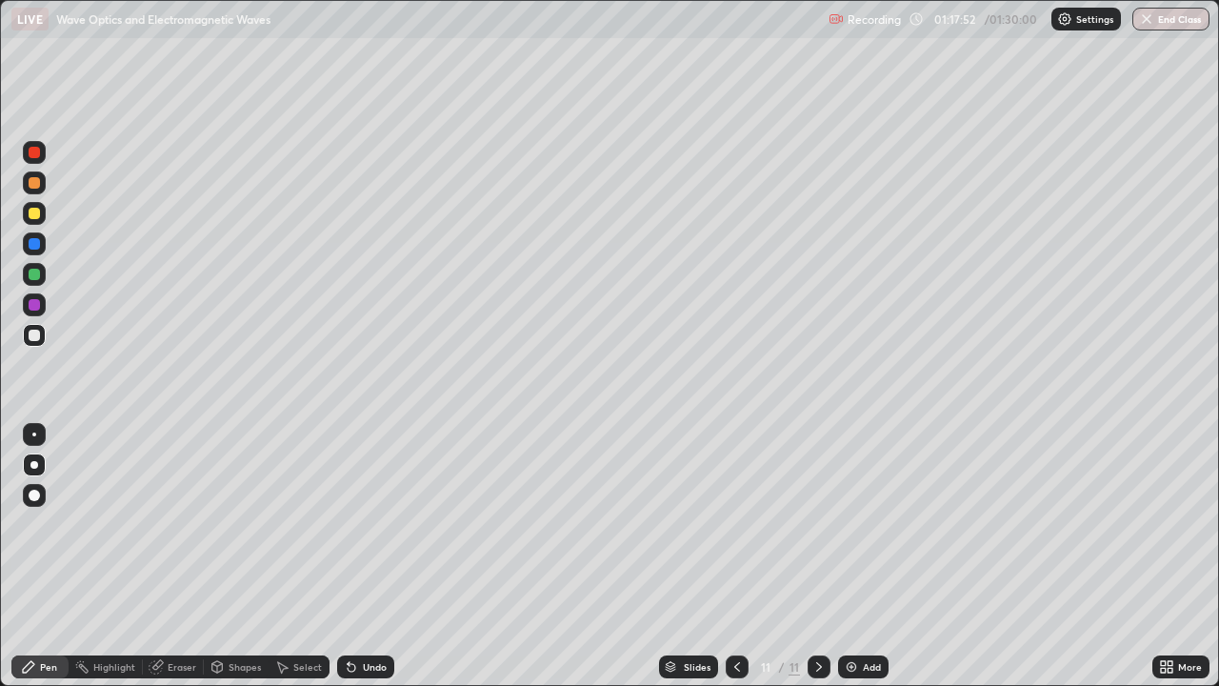
click at [363, 556] on div "Undo" at bounding box center [375, 667] width 24 height 10
click at [357, 556] on div "Undo" at bounding box center [365, 666] width 57 height 23
click at [358, 556] on div "Undo" at bounding box center [365, 666] width 57 height 23
click at [817, 556] on icon at bounding box center [818, 666] width 15 height 15
click at [851, 556] on img at bounding box center [851, 666] width 15 height 15
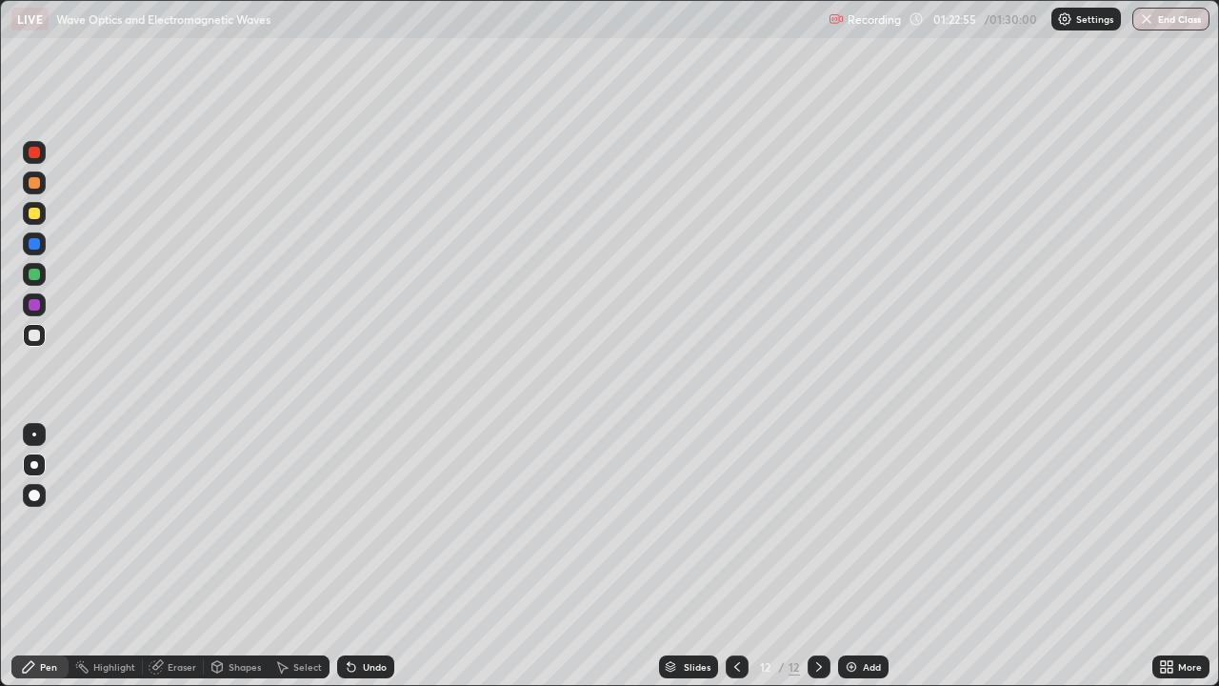
click at [168, 556] on div "Eraser" at bounding box center [182, 667] width 29 height 10
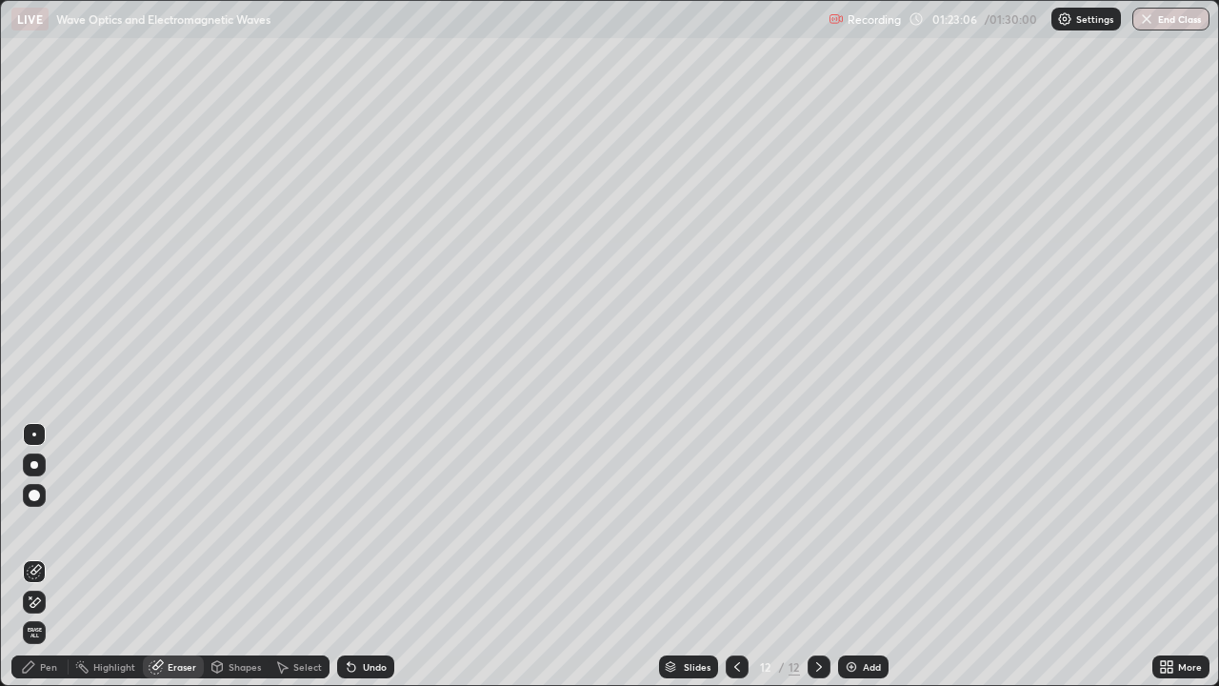
click at [41, 556] on div "Pen" at bounding box center [48, 667] width 17 height 10
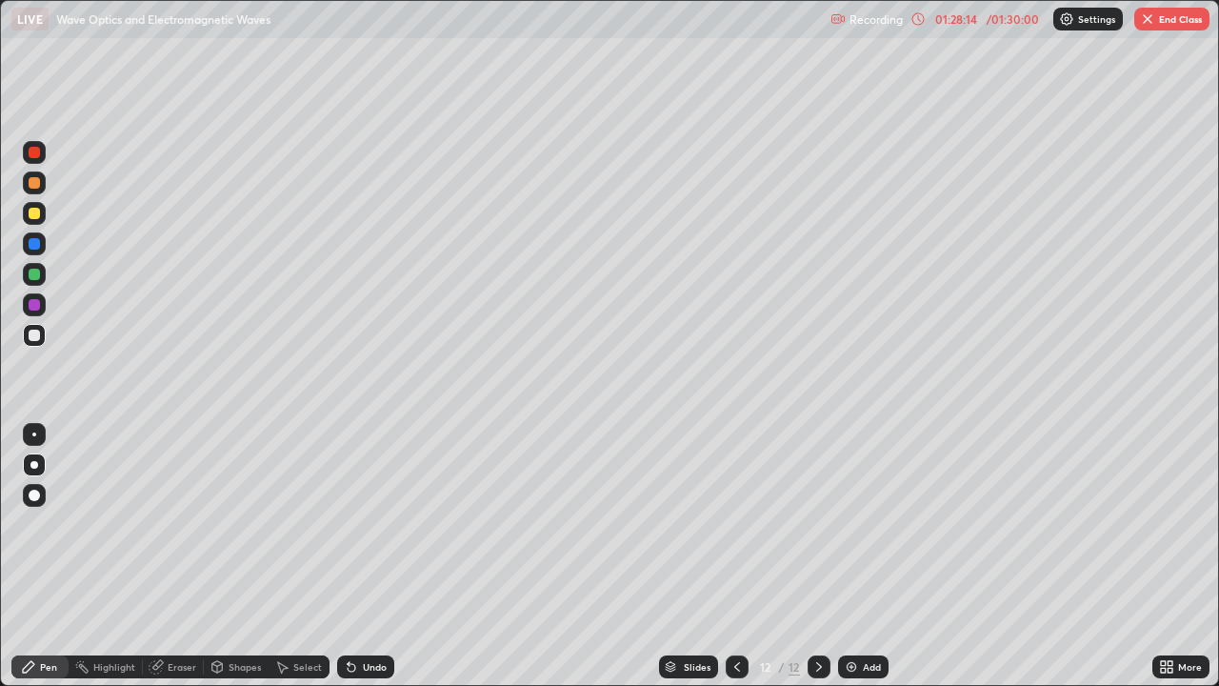
click at [170, 556] on div "Eraser" at bounding box center [182, 667] width 29 height 10
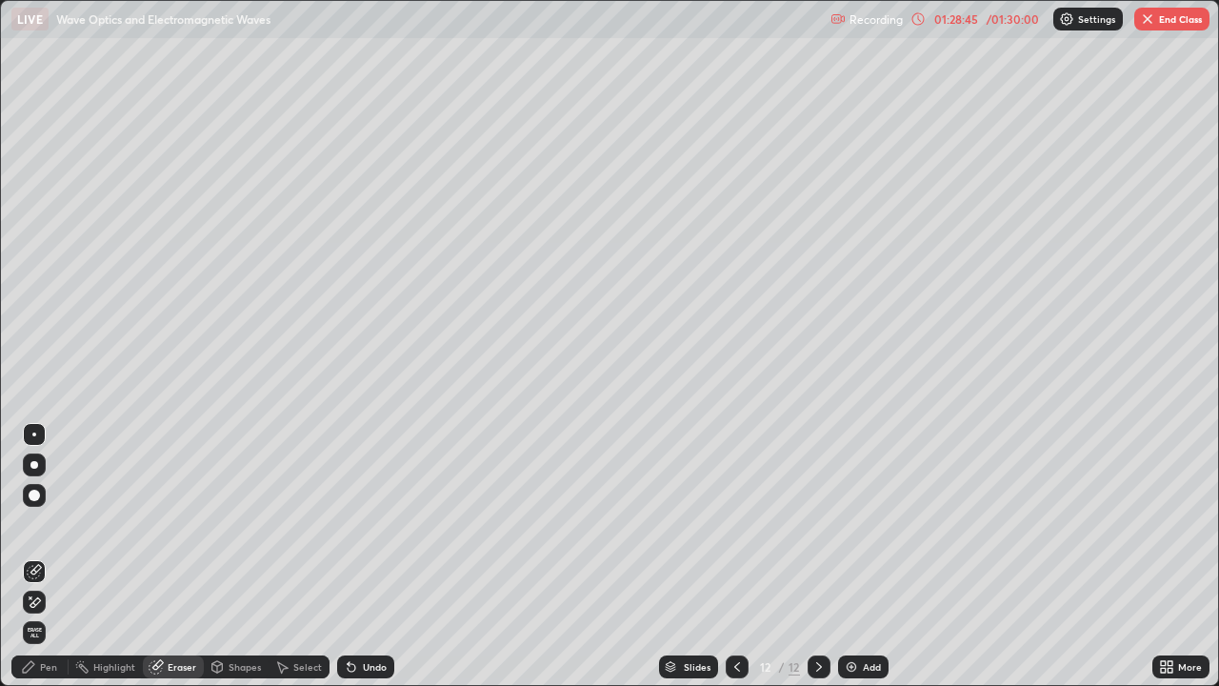
click at [1152, 21] on img "button" at bounding box center [1147, 18] width 15 height 15
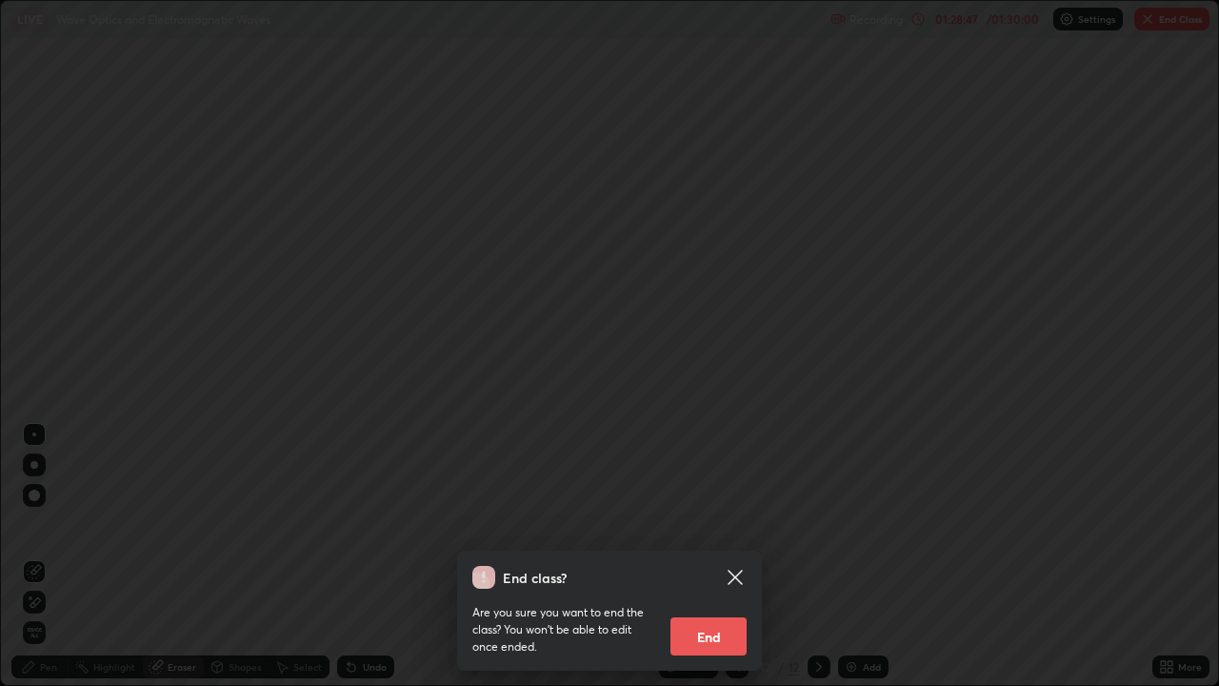
click at [714, 556] on button "End" at bounding box center [708, 636] width 76 height 38
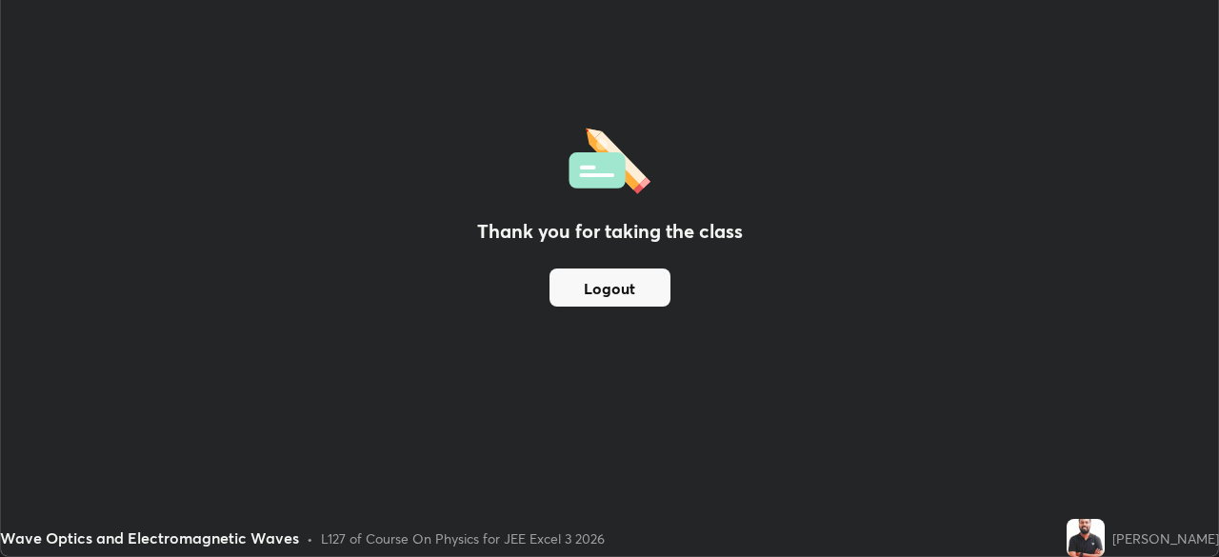
scroll to position [94671, 94010]
